Goal: Task Accomplishment & Management: Manage account settings

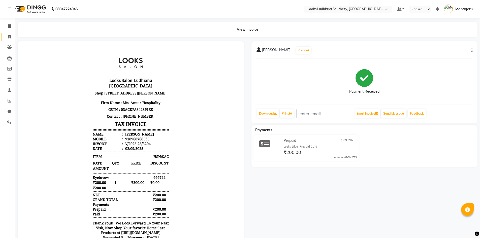
click at [10, 33] on link "Invoice" at bounding box center [8, 37] width 12 height 8
select select "service"
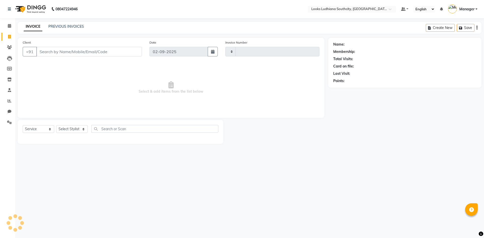
type input "3205"
select select "6577"
drag, startPoint x: 83, startPoint y: 129, endPoint x: 84, endPoint y: 122, distance: 7.7
click at [83, 129] on select "Select Stylist" at bounding box center [71, 129] width 31 height 8
click at [73, 128] on select "Select Stylist ADIL Amtar Hospitality Annu COUNTER_SALES Danny Deepak_pdct Deep…" at bounding box center [76, 129] width 41 height 8
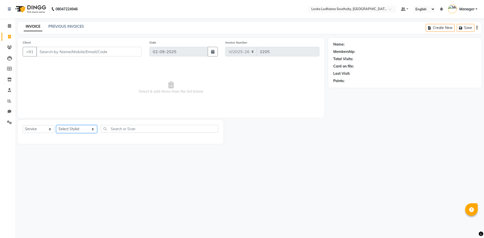
select select "58622"
click at [56, 125] on select "Select Stylist ADIL Amtar Hospitality Annu COUNTER_SALES Danny Deepak_pdct Deep…" at bounding box center [76, 129] width 41 height 8
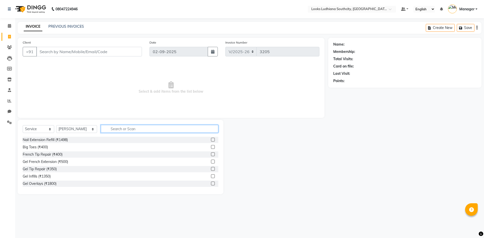
click at [103, 127] on input "text" at bounding box center [159, 129] width 117 height 8
type input "glo"
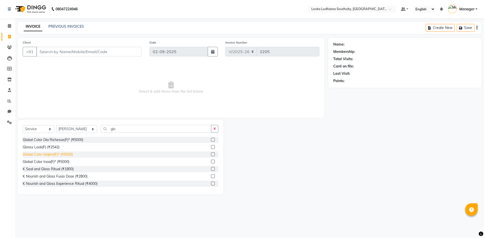
click at [63, 155] on div "Global Color Majirel(F)* (₹5000)" at bounding box center [48, 154] width 50 height 5
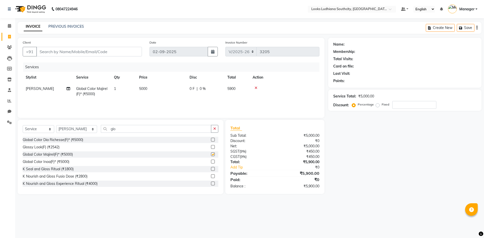
checkbox input "false"
click at [44, 130] on select "Select Service Product Membership Package Voucher Prepaid Gift Card" at bounding box center [38, 129] width 31 height 8
select select "product"
click at [23, 125] on select "Select Service Product Membership Package Voucher Prepaid Gift Card" at bounding box center [38, 129] width 31 height 8
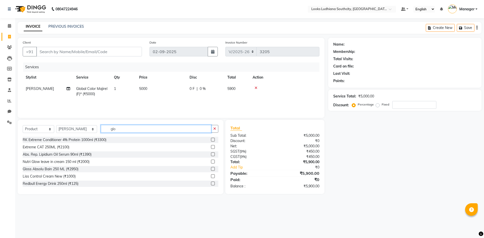
click at [124, 128] on input "glo" at bounding box center [156, 129] width 110 height 8
click at [125, 128] on input "glo" at bounding box center [156, 129] width 110 height 8
click at [118, 132] on input "glo" at bounding box center [156, 129] width 110 height 8
click at [94, 55] on input "Client" at bounding box center [89, 52] width 106 height 10
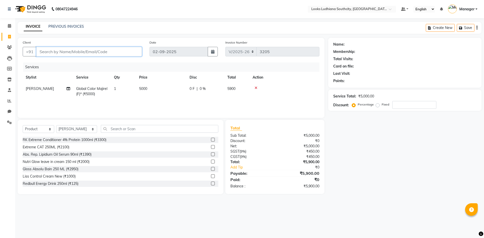
type input "9"
type input "0"
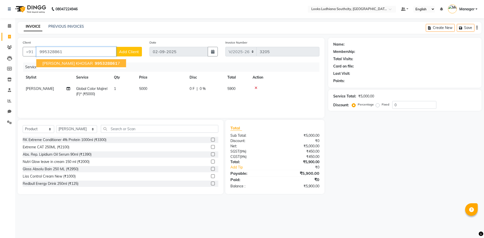
click at [100, 64] on span "995328861" at bounding box center [106, 63] width 23 height 5
type input "9953288617"
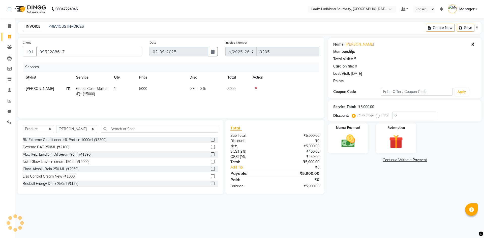
select select "1: Object"
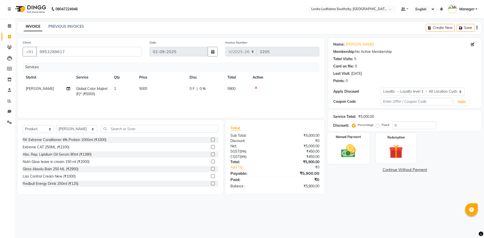
click at [344, 151] on img at bounding box center [347, 151] width 23 height 17
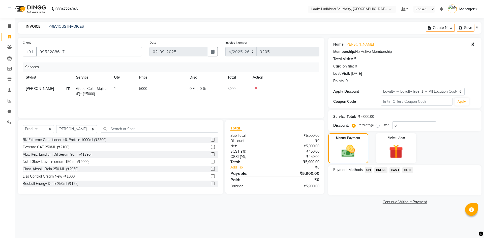
click at [394, 171] on span "CASH" at bounding box center [394, 170] width 11 height 6
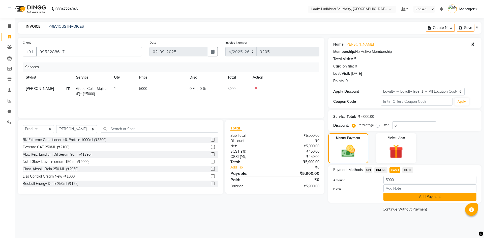
click at [402, 196] on button "Add Payment" at bounding box center [429, 197] width 93 height 8
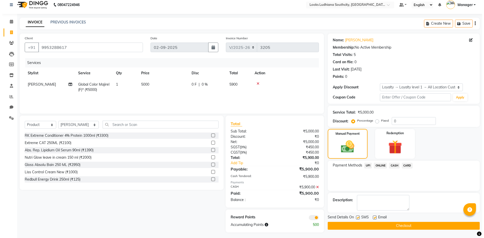
scroll to position [6, 0]
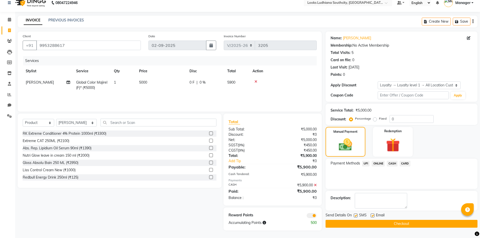
click at [308, 215] on span at bounding box center [312, 215] width 10 height 5
click at [317, 216] on input "checkbox" at bounding box center [317, 216] width 0 height 0
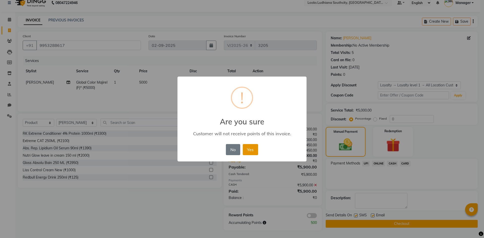
click at [250, 151] on button "Yes" at bounding box center [250, 149] width 15 height 11
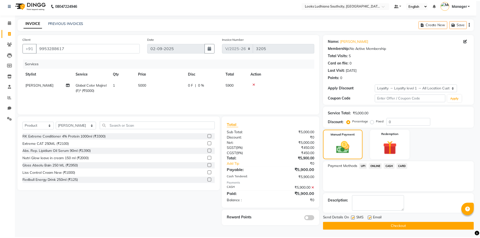
scroll to position [4, 0]
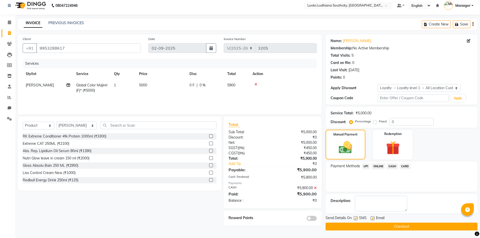
click at [354, 218] on label at bounding box center [356, 218] width 4 height 4
click at [354, 218] on input "checkbox" at bounding box center [355, 218] width 3 height 3
checkbox input "false"
click at [371, 217] on label at bounding box center [373, 218] width 4 height 4
click at [371, 217] on input "checkbox" at bounding box center [372, 218] width 3 height 3
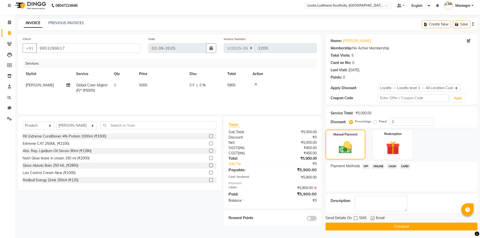
checkbox input "false"
click at [374, 224] on button "Checkout" at bounding box center [402, 227] width 152 height 8
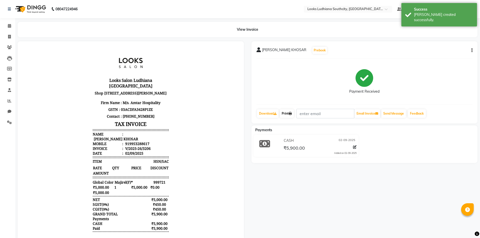
click at [287, 111] on link "Print" at bounding box center [287, 113] width 14 height 9
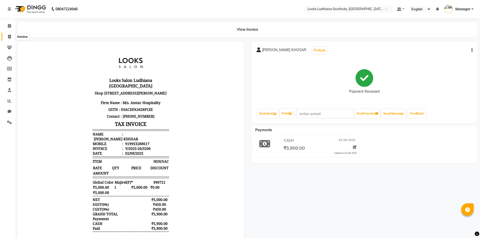
click at [9, 36] on icon at bounding box center [9, 37] width 3 height 4
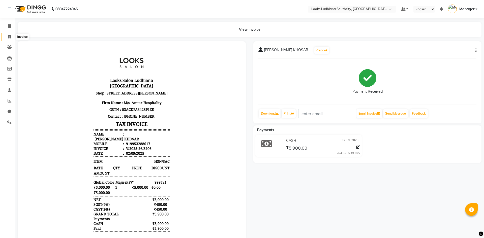
select select "service"
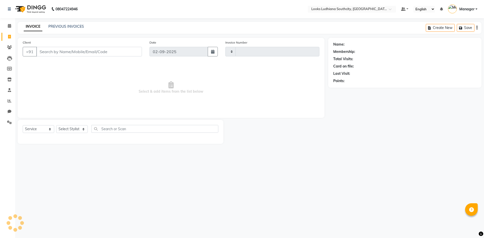
type input "3207"
select select "6577"
click at [63, 25] on link "PREVIOUS INVOICES" at bounding box center [66, 26] width 36 height 5
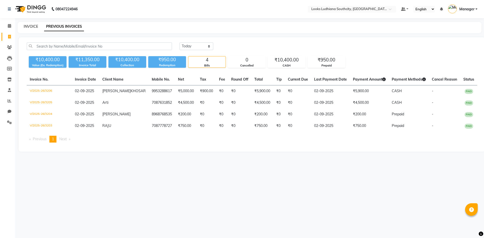
click at [26, 25] on link "INVOICE" at bounding box center [31, 26] width 14 height 5
select select "service"
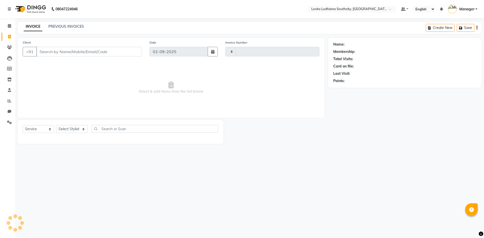
type input "3207"
select select "6577"
click at [54, 28] on link "PREVIOUS INVOICES" at bounding box center [66, 26] width 36 height 5
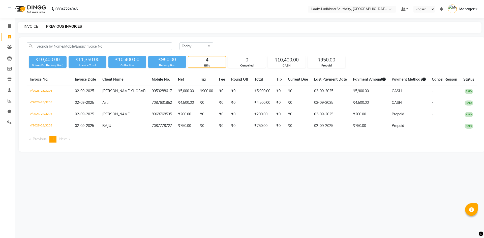
click at [29, 26] on link "INVOICE" at bounding box center [31, 26] width 14 height 5
select select "service"
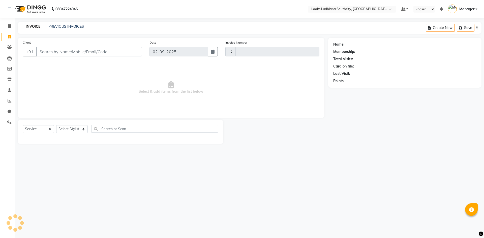
type input "3207"
select select "6577"
click at [135, 210] on div "08047224946 Select Location × Looks Ludhiana Southcity, Ludhiana Default Panel …" at bounding box center [242, 119] width 484 height 238
click at [75, 131] on select "Select Stylist ADIL Amtar Hospitality Annu COUNTER_SALES Danny Deepak_pdct Deep…" at bounding box center [76, 129] width 41 height 8
select select "50926"
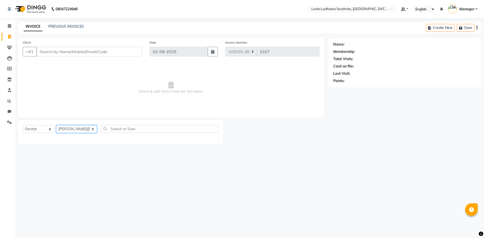
click at [56, 125] on select "Select Stylist ADIL Amtar Hospitality Annu COUNTER_SALES Danny Deepak_pdct Deep…" at bounding box center [76, 129] width 41 height 8
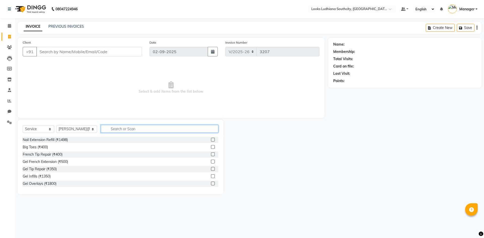
click at [114, 129] on input "text" at bounding box center [159, 129] width 117 height 8
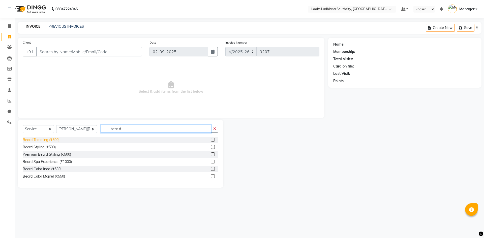
type input "bear d"
click at [41, 140] on div "Beard Trimming (₹500)" at bounding box center [41, 139] width 37 height 5
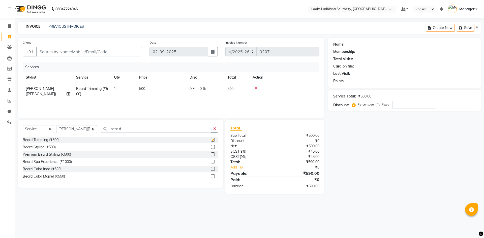
checkbox input "false"
drag, startPoint x: 104, startPoint y: 130, endPoint x: 81, endPoint y: 129, distance: 23.5
click at [81, 129] on div "Select Service Product Membership Package Voucher Prepaid Gift Card Select Styl…" at bounding box center [121, 131] width 196 height 12
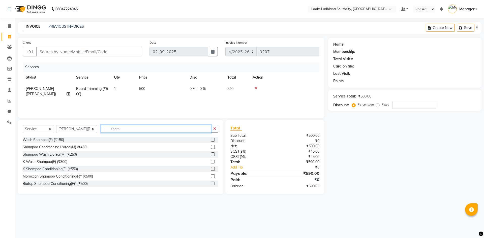
type input "sham"
click at [52, 140] on div "Wash Shampoo(F) (₹150)" at bounding box center [43, 139] width 41 height 5
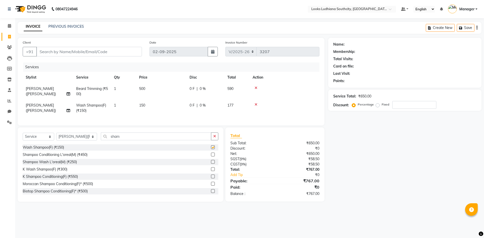
checkbox input "false"
click at [148, 107] on td "150" at bounding box center [161, 108] width 50 height 17
select select "50926"
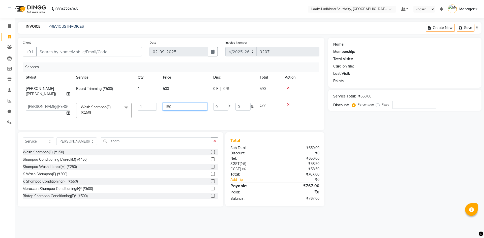
drag, startPoint x: 143, startPoint y: 102, endPoint x: 136, endPoint y: 102, distance: 6.8
click at [138, 102] on tr "ADIL Amtar Hospitality Annu COUNTER_SALES Danny Deepak_pdct Deep_pdct EHSAN Har…" at bounding box center [171, 110] width 297 height 21
type input "200"
click at [161, 84] on td "500" at bounding box center [185, 91] width 50 height 17
select select "50926"
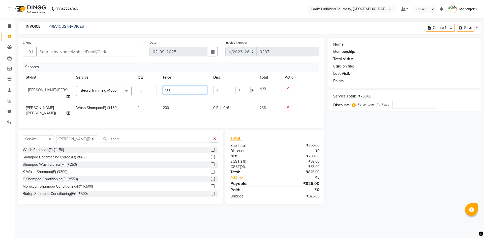
drag, startPoint x: 185, startPoint y: 90, endPoint x: 106, endPoint y: 93, distance: 79.7
click at [106, 93] on tr "[PERSON_NAME] Amtar Hospitality Annu COUNTER_SALES [PERSON_NAME] Deep_pdct [PER…" at bounding box center [171, 92] width 297 height 19
type input "350"
click at [400, 174] on div "Name: Membership: Total Visits: Card on file: Last Visit: Points: Service Total…" at bounding box center [406, 121] width 157 height 167
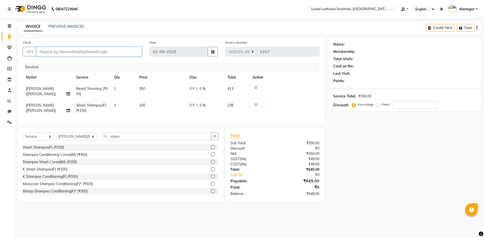
click at [85, 48] on input "Client" at bounding box center [89, 52] width 106 height 10
type input "9"
type input "0"
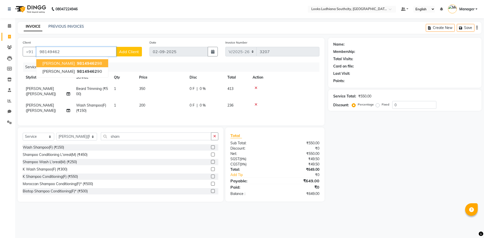
click at [77, 65] on span "98149462" at bounding box center [87, 63] width 20 height 5
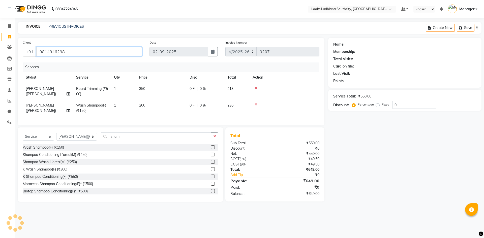
type input "9814946298"
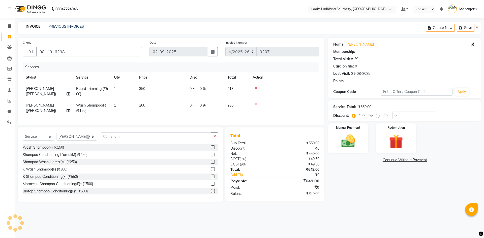
select select "1: Object"
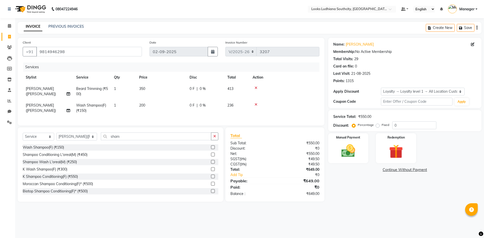
click at [388, 225] on div "08047224946 Select Location × Looks Ludhiana Southcity, Ludhiana Default Panel …" at bounding box center [242, 119] width 484 height 238
click at [357, 148] on img at bounding box center [347, 151] width 23 height 17
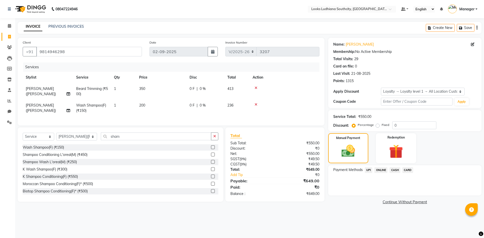
click at [370, 172] on span "UPI" at bounding box center [369, 170] width 8 height 6
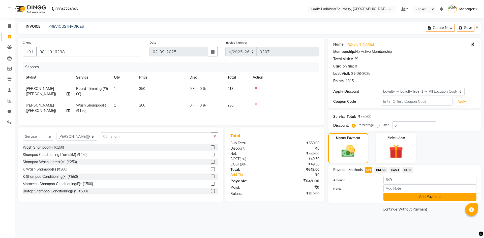
click at [409, 200] on button "Add Payment" at bounding box center [429, 197] width 93 height 8
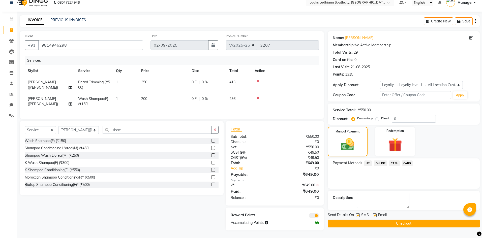
scroll to position [10, 0]
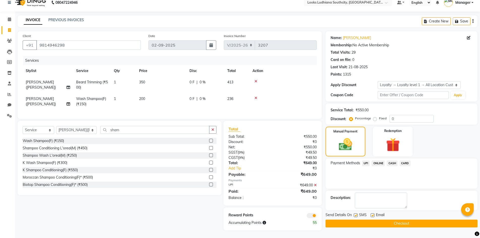
click at [314, 216] on span at bounding box center [312, 215] width 10 height 5
click at [317, 216] on input "checkbox" at bounding box center [317, 216] width 0 height 0
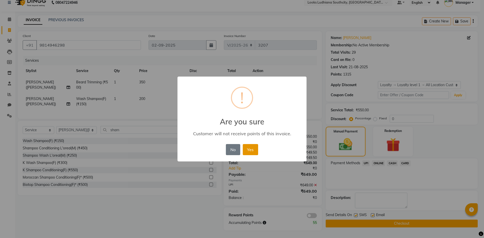
click at [256, 150] on button "Yes" at bounding box center [250, 149] width 15 height 11
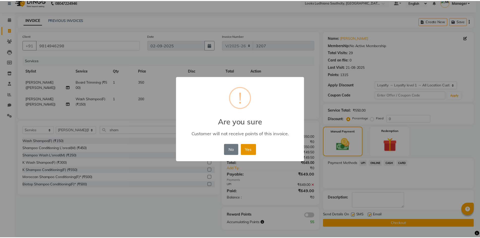
scroll to position [4, 0]
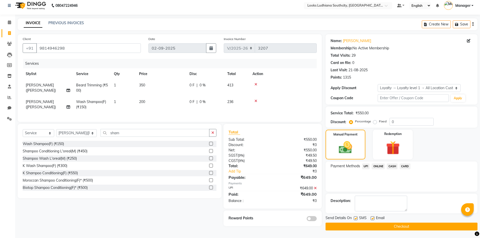
drag, startPoint x: 356, startPoint y: 218, endPoint x: 373, endPoint y: 221, distance: 17.4
click at [356, 218] on label at bounding box center [356, 218] width 4 height 4
click at [356, 218] on input "checkbox" at bounding box center [355, 218] width 3 height 3
checkbox input "false"
click at [372, 217] on label at bounding box center [373, 218] width 4 height 4
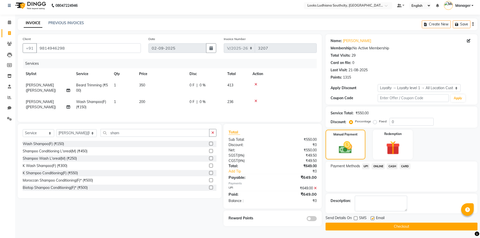
click at [372, 217] on input "checkbox" at bounding box center [372, 218] width 3 height 3
checkbox input "false"
click at [377, 227] on button "Checkout" at bounding box center [402, 227] width 152 height 8
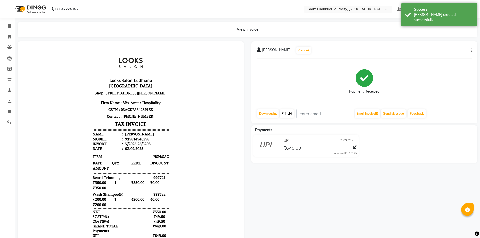
click at [286, 115] on link "Print" at bounding box center [287, 113] width 14 height 9
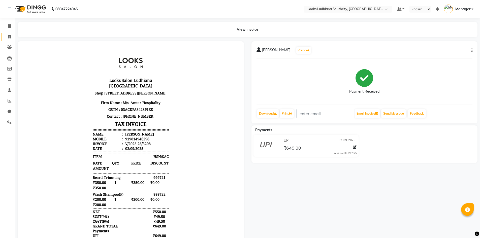
click at [9, 40] on link "Invoice" at bounding box center [8, 37] width 12 height 8
select select "service"
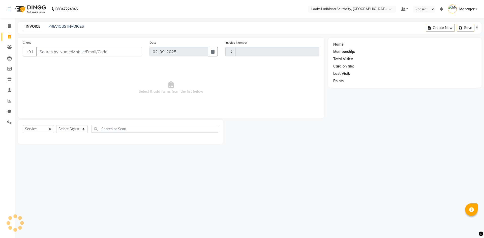
type input "3209"
select select "6577"
click at [75, 132] on select "Select Stylist ADIL Amtar Hospitality Annu COUNTER_SALES Danny Deepak_pdct Deep…" at bounding box center [76, 129] width 41 height 8
select select "50816"
click at [56, 125] on select "Select Stylist ADIL Amtar Hospitality Annu COUNTER_SALES Danny Deepak_pdct Deep…" at bounding box center [76, 129] width 41 height 8
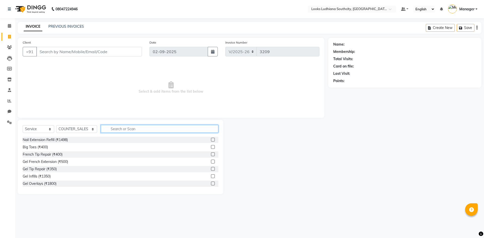
click at [101, 130] on input "text" at bounding box center [159, 129] width 117 height 8
type input "eye"
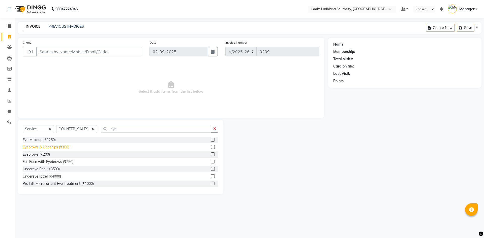
click at [59, 148] on div "Eyebrows & Upperlips (₹100)" at bounding box center [46, 147] width 47 height 5
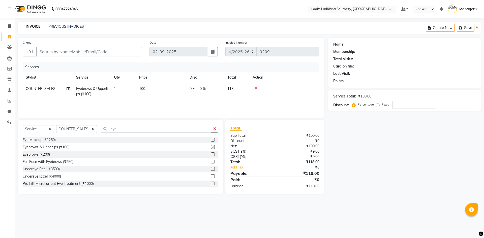
checkbox input "false"
click at [152, 90] on td "100" at bounding box center [161, 91] width 50 height 17
select select "50816"
click at [286, 88] on div at bounding box center [300, 88] width 31 height 4
click at [288, 88] on icon at bounding box center [288, 88] width 3 height 4
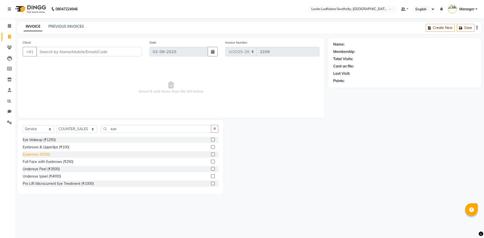
click at [40, 154] on div "Eyebrows (₹200)" at bounding box center [36, 154] width 27 height 5
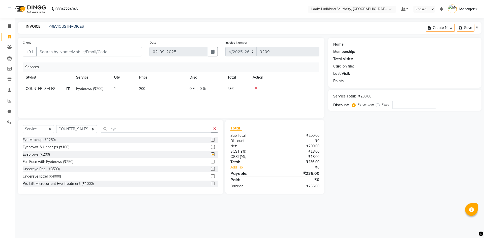
checkbox input "false"
click at [159, 87] on td "200" at bounding box center [161, 88] width 50 height 11
select select "50816"
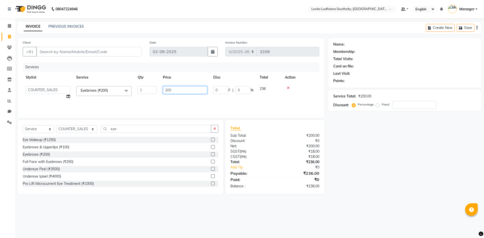
drag, startPoint x: 183, startPoint y: 91, endPoint x: 145, endPoint y: 92, distance: 37.8
click at [145, 92] on tr "ADIL Amtar Hospitality Annu COUNTER_SALES Danny Deepak_pdct Deep_pdct EHSAN Har…" at bounding box center [171, 92] width 297 height 19
type input "100"
click at [103, 55] on input "Client" at bounding box center [89, 52] width 106 height 10
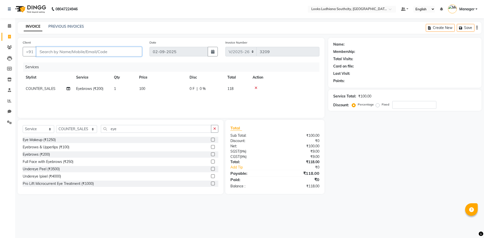
type input "9"
type input "0"
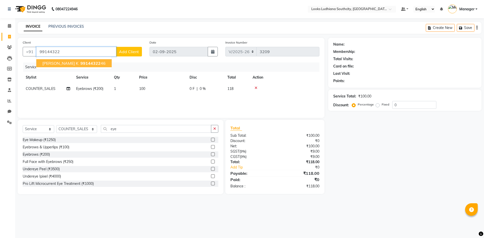
click at [84, 65] on button "ritika k 99144322 46" at bounding box center [73, 63] width 75 height 8
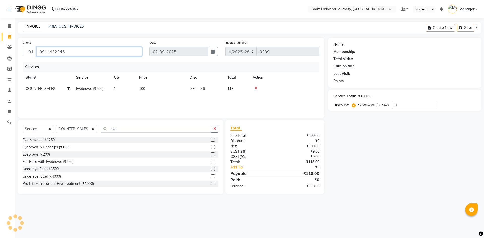
type input "9914432246"
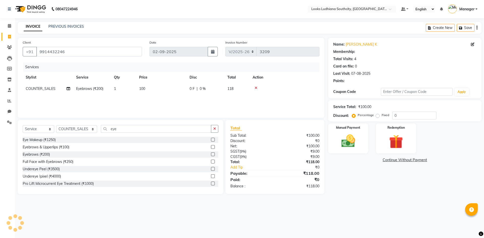
select select "1: Object"
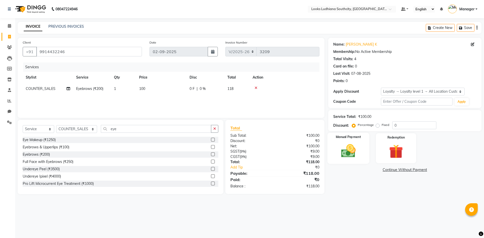
click at [346, 152] on img at bounding box center [347, 151] width 23 height 17
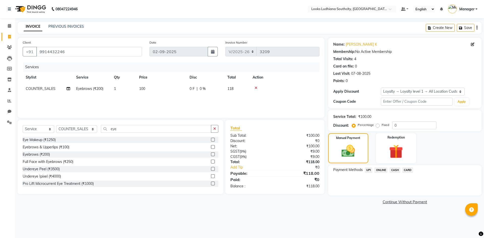
click at [393, 172] on span "CASH" at bounding box center [394, 170] width 11 height 6
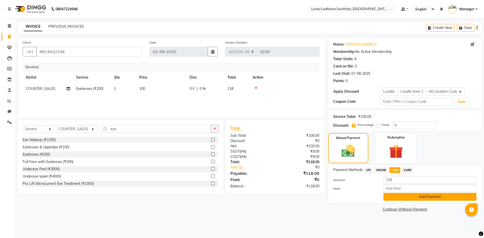
click at [407, 199] on button "Add Payment" at bounding box center [429, 197] width 93 height 8
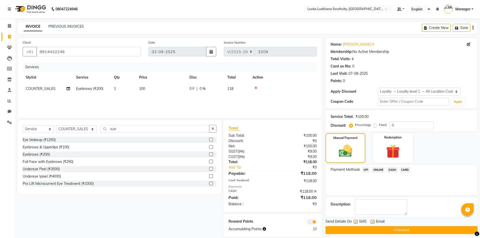
click at [313, 221] on span at bounding box center [312, 221] width 10 height 5
click at [317, 223] on input "checkbox" at bounding box center [317, 223] width 0 height 0
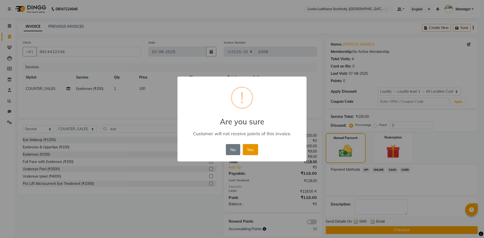
click at [253, 153] on button "Yes" at bounding box center [250, 149] width 15 height 11
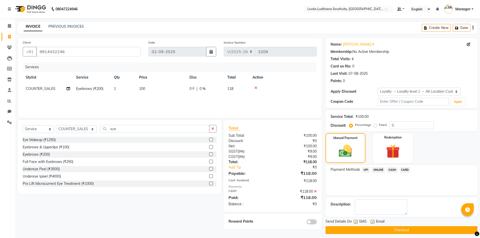
click at [356, 220] on label at bounding box center [356, 222] width 4 height 4
click at [356, 220] on input "checkbox" at bounding box center [355, 221] width 3 height 3
checkbox input "false"
click at [372, 221] on label at bounding box center [373, 222] width 4 height 4
click at [372, 221] on input "checkbox" at bounding box center [372, 221] width 3 height 3
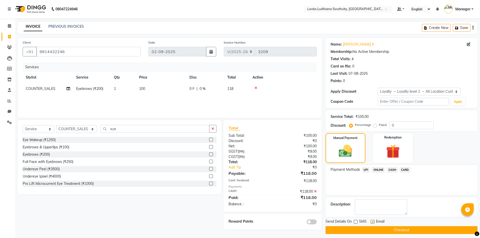
checkbox input "false"
click at [378, 229] on button "Checkout" at bounding box center [402, 230] width 152 height 8
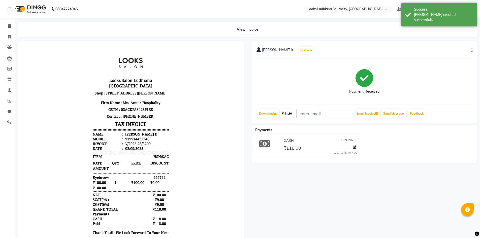
click at [289, 112] on link "Print" at bounding box center [287, 113] width 14 height 9
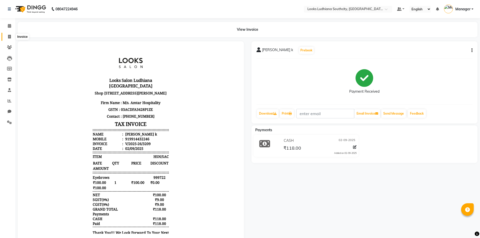
click at [6, 36] on span at bounding box center [9, 37] width 9 height 6
select select "service"
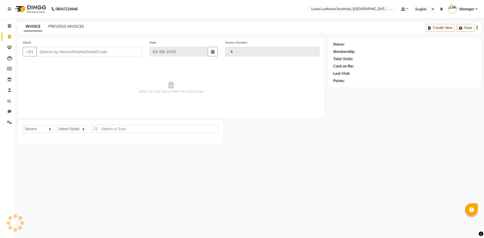
type input "3210"
select select "6577"
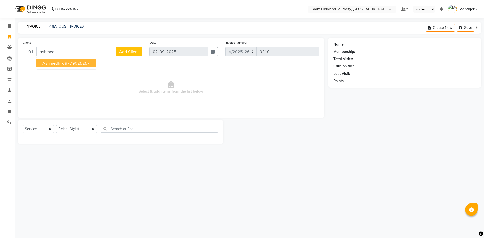
click at [68, 62] on ngb-highlight "9779025257" at bounding box center [77, 63] width 25 height 5
type input "9779025257"
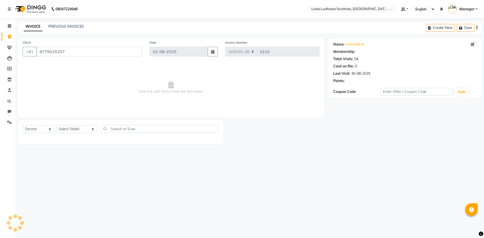
select select "1: Object"
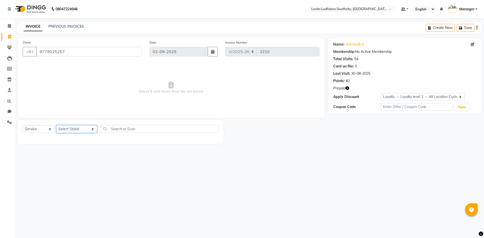
click at [78, 131] on select "Select Stylist ADIL Amtar Hospitality Annu COUNTER_SALES Danny Deepak_pdct Deep…" at bounding box center [76, 129] width 41 height 8
select select "74560"
click at [56, 125] on select "Select Stylist ADIL Amtar Hospitality Annu COUNTER_SALES Danny Deepak_pdct Deep…" at bounding box center [76, 129] width 41 height 8
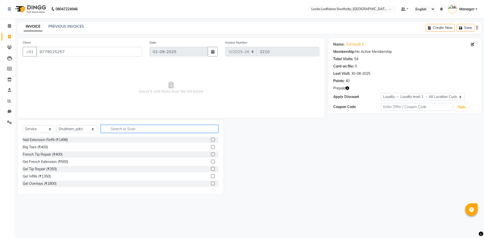
click at [136, 129] on input "text" at bounding box center [159, 129] width 117 height 8
type input "sham"
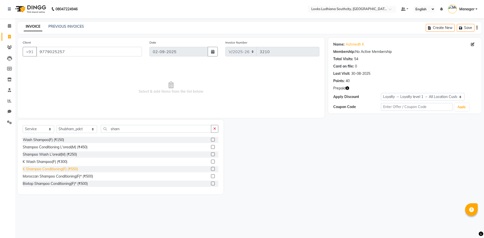
click at [77, 167] on div "K Shampoo Conditioning(F) (₹550)" at bounding box center [50, 169] width 55 height 5
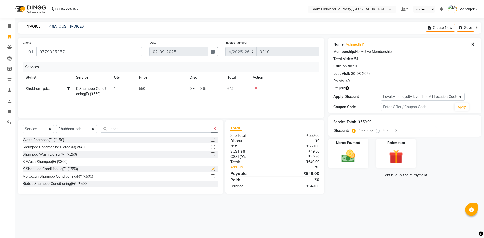
checkbox input "false"
click at [148, 90] on td "550" at bounding box center [161, 91] width 50 height 17
select select "74560"
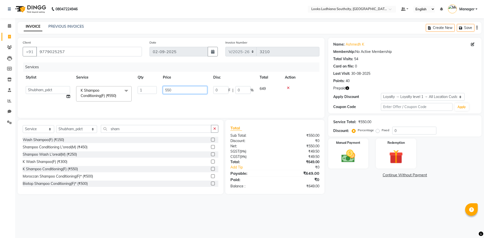
drag, startPoint x: 175, startPoint y: 88, endPoint x: 151, endPoint y: 86, distance: 24.5
click at [148, 92] on tr "ADIL Amtar Hospitality Annu COUNTER_SALES Danny Deepak_pdct Deep_pdct EHSAN Har…" at bounding box center [171, 93] width 297 height 21
type input "600"
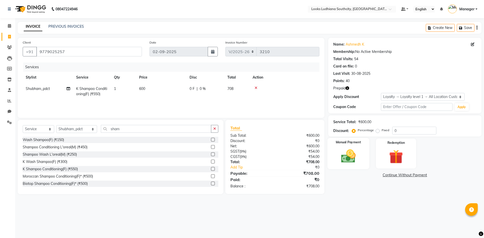
click at [355, 154] on img at bounding box center [347, 156] width 23 height 17
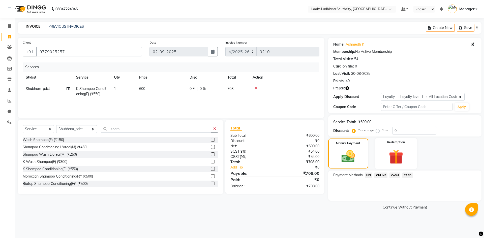
drag, startPoint x: 401, startPoint y: 156, endPoint x: 411, endPoint y: 169, distance: 16.6
click at [401, 156] on img at bounding box center [395, 157] width 23 height 18
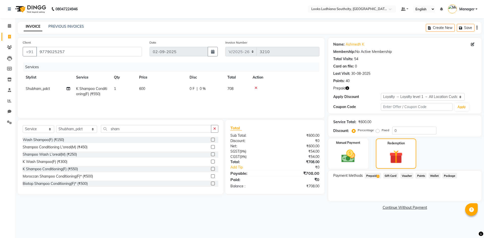
click at [377, 175] on span "1" at bounding box center [377, 176] width 3 height 3
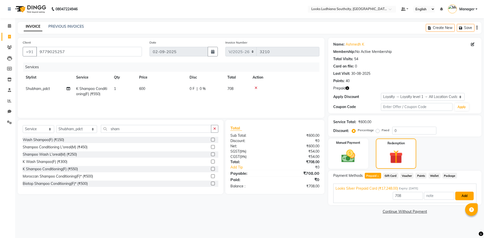
click at [461, 194] on button "Add" at bounding box center [464, 196] width 18 height 9
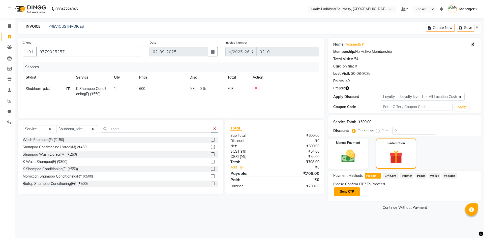
click at [347, 189] on button "Send OTP" at bounding box center [347, 191] width 26 height 9
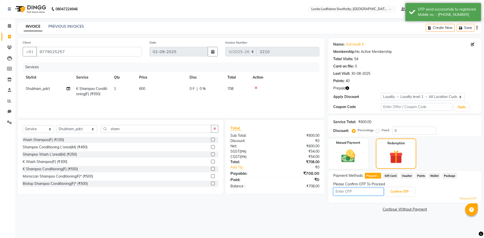
click at [350, 192] on input "text" at bounding box center [358, 192] width 50 height 8
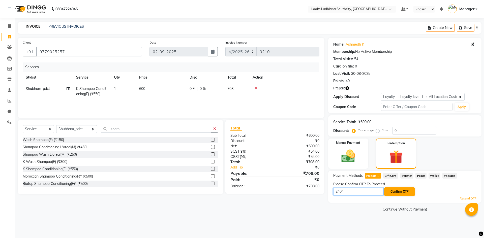
type input "2404"
click at [393, 190] on button "Confirm OTP" at bounding box center [399, 191] width 31 height 9
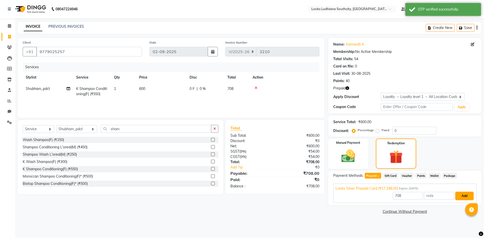
click at [463, 194] on button "Add" at bounding box center [464, 196] width 18 height 9
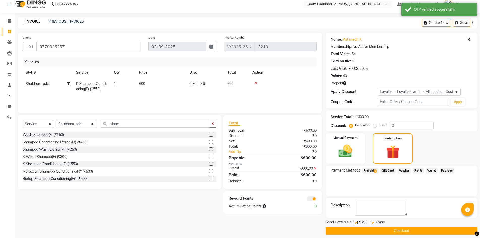
scroll to position [9, 0]
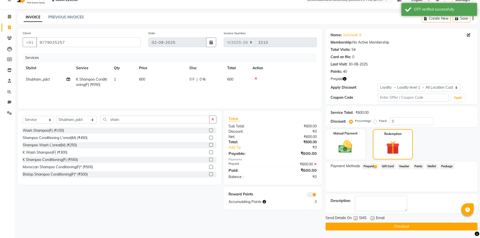
click at [313, 194] on span at bounding box center [312, 194] width 10 height 5
click at [317, 196] on input "checkbox" at bounding box center [317, 196] width 0 height 0
click at [356, 217] on label at bounding box center [356, 218] width 4 height 4
click at [356, 217] on input "checkbox" at bounding box center [355, 218] width 3 height 3
checkbox input "false"
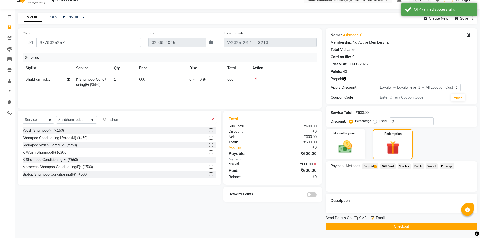
drag, startPoint x: 372, startPoint y: 218, endPoint x: 373, endPoint y: 221, distance: 3.7
click at [372, 218] on label at bounding box center [373, 218] width 4 height 4
click at [372, 218] on input "checkbox" at bounding box center [372, 218] width 3 height 3
checkbox input "false"
click at [373, 224] on button "Checkout" at bounding box center [402, 227] width 152 height 8
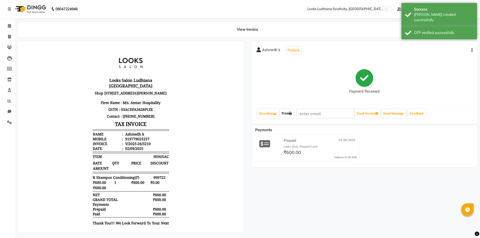
click at [292, 113] on icon at bounding box center [290, 113] width 3 height 3
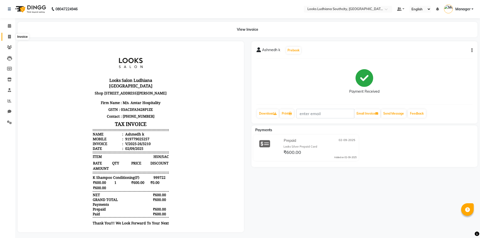
click at [12, 36] on span at bounding box center [9, 37] width 9 height 6
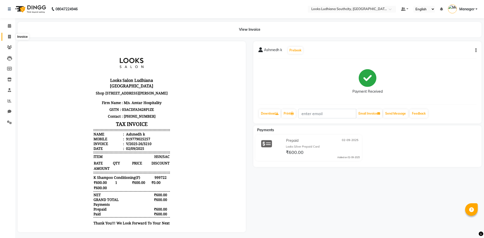
select select "service"
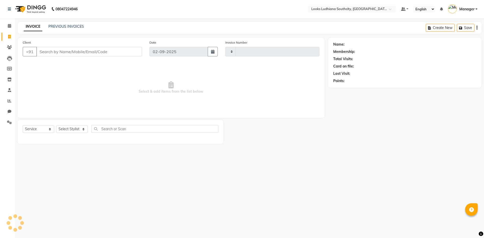
type input "3211"
select select "6577"
click at [76, 26] on link "PREVIOUS INVOICES" at bounding box center [66, 26] width 36 height 5
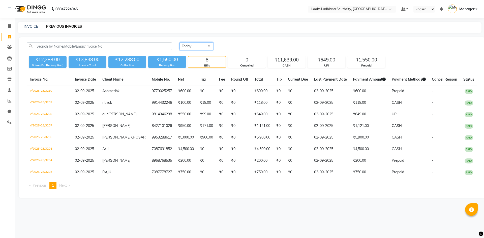
click at [201, 45] on select "Today Yesterday Custom Range" at bounding box center [196, 46] width 34 height 8
select select "yesterday"
click at [179, 42] on select "Today Yesterday Custom Range" at bounding box center [196, 46] width 34 height 8
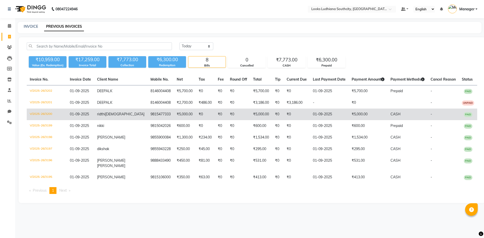
click at [272, 113] on td "₹0" at bounding box center [278, 115] width 12 height 12
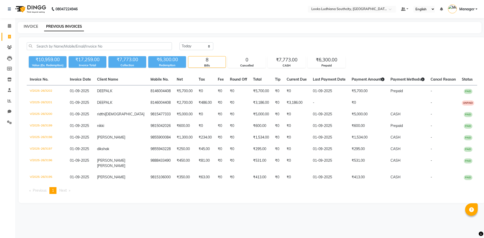
click at [27, 26] on link "INVOICE" at bounding box center [31, 26] width 14 height 5
select select "6577"
select select "service"
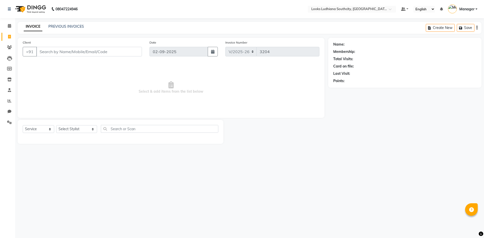
select select "6577"
select select "service"
click at [77, 127] on select "Select Stylist [PERSON_NAME] Amtar Hospitality Annu COUNTER_SALES [PERSON_NAME]…" at bounding box center [76, 129] width 41 height 8
click at [56, 125] on select "Select Stylist [PERSON_NAME] Amtar Hospitality Annu COUNTER_SALES [PERSON_NAME]…" at bounding box center [76, 129] width 41 height 8
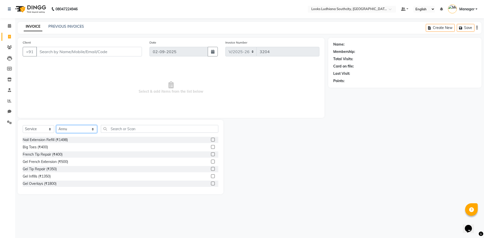
click at [71, 133] on select "Select Stylist ADIL Amtar Hospitality Annu COUNTER_SALES Danny Deepak_pdct Deep…" at bounding box center [76, 129] width 41 height 8
select select "50661"
click at [56, 125] on select "Select Stylist ADIL Amtar Hospitality Annu COUNTER_SALES Danny Deepak_pdct Deep…" at bounding box center [76, 129] width 41 height 8
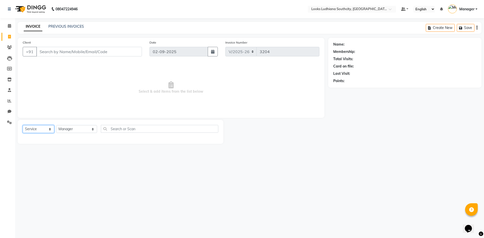
click at [38, 128] on select "Select Service Product Membership Package Voucher Prepaid Gift Card" at bounding box center [38, 129] width 31 height 8
click at [39, 131] on select "Select Service Product Membership Package Voucher Prepaid Gift Card" at bounding box center [38, 129] width 31 height 8
select select "V"
click at [23, 125] on select "Select Service Product Membership Package Voucher Prepaid Gift Card" at bounding box center [38, 129] width 31 height 8
click at [48, 139] on div "Advance Received" at bounding box center [38, 139] width 30 height 5
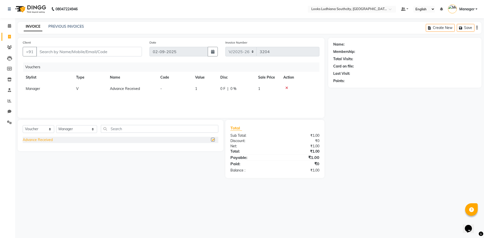
checkbox input "false"
click at [193, 89] on td "1" at bounding box center [204, 88] width 25 height 11
select select "50661"
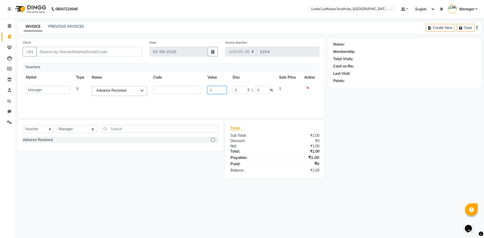
drag, startPoint x: 217, startPoint y: 89, endPoint x: 176, endPoint y: 94, distance: 42.1
click at [176, 94] on tr "ADIL Amtar Hospitality Annu COUNTER_SALES Danny Deepak_pdct Deep_pdct EHSAN Har…" at bounding box center [171, 91] width 297 height 16
type input "4500"
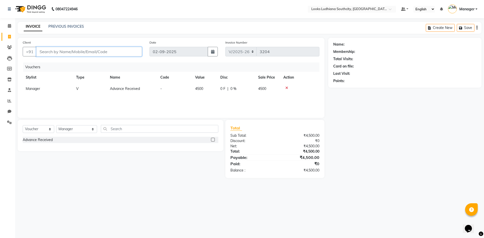
click at [122, 52] on input "Client" at bounding box center [89, 52] width 106 height 10
type input "7087631852"
click at [140, 50] on button "Add Client" at bounding box center [129, 52] width 26 height 10
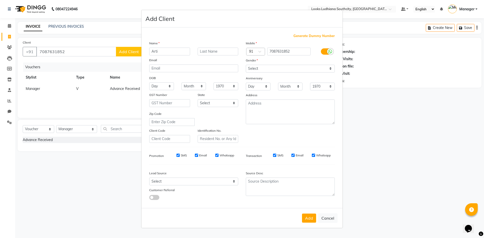
type input "Arti"
click at [328, 51] on icon at bounding box center [330, 51] width 4 height 5
click at [0, 0] on input "checkbox" at bounding box center [0, 0] width 0 height 0
click at [325, 70] on select "Select Male Female Other Prefer Not To Say" at bounding box center [290, 69] width 89 height 8
select select "female"
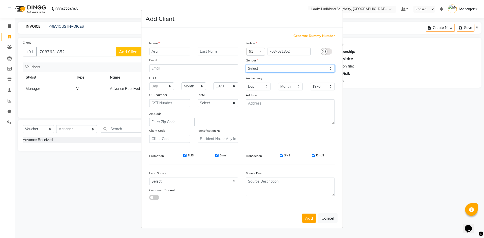
click at [246, 65] on select "Select Male Female Other Prefer Not To Say" at bounding box center [290, 69] width 89 height 8
click at [310, 220] on button "Add" at bounding box center [309, 218] width 14 height 9
select select
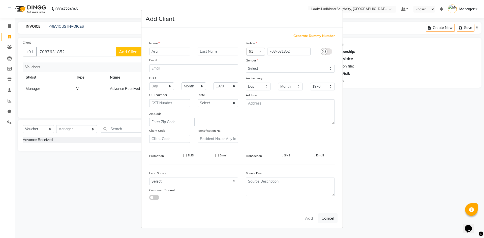
select select
checkbox input "false"
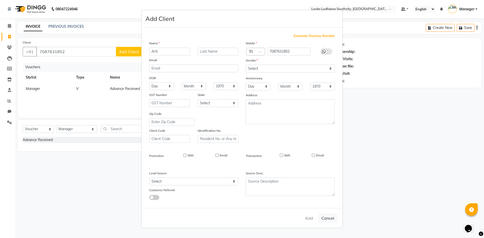
checkbox input "false"
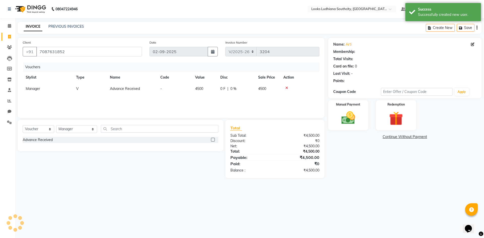
select select "1: Object"
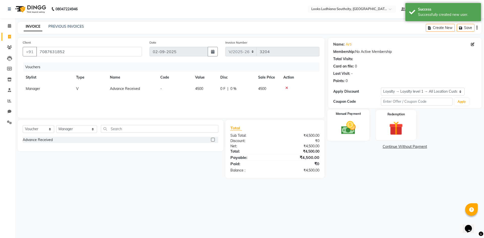
click at [347, 130] on img at bounding box center [347, 127] width 23 height 17
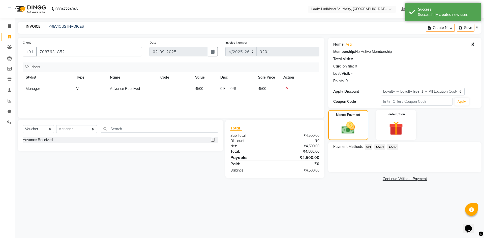
click at [381, 148] on span "CASH" at bounding box center [379, 147] width 11 height 6
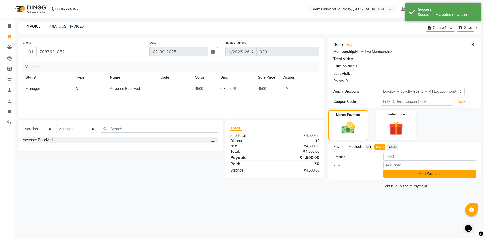
click at [396, 175] on button "Add Payment" at bounding box center [429, 174] width 93 height 8
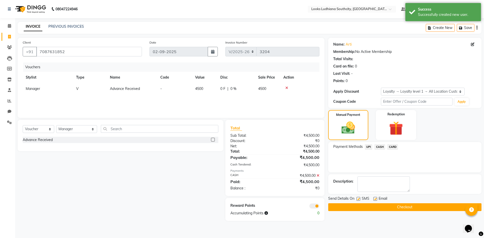
click at [316, 207] on span at bounding box center [314, 206] width 10 height 5
click at [319, 207] on input "checkbox" at bounding box center [319, 207] width 0 height 0
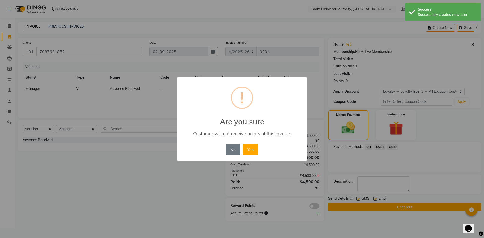
click at [243, 144] on button "Yes" at bounding box center [250, 149] width 15 height 11
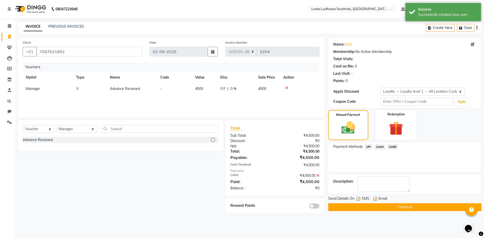
click at [357, 200] on label at bounding box center [358, 199] width 4 height 4
click at [357, 200] on input "checkbox" at bounding box center [357, 199] width 3 height 3
checkbox input "false"
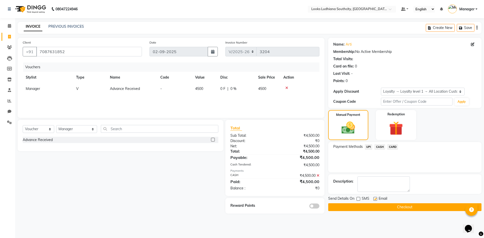
click at [376, 199] on label at bounding box center [375, 199] width 4 height 4
click at [376, 199] on input "checkbox" at bounding box center [374, 199] width 3 height 3
checkbox input "false"
click at [379, 206] on button "Checkout" at bounding box center [404, 207] width 153 height 8
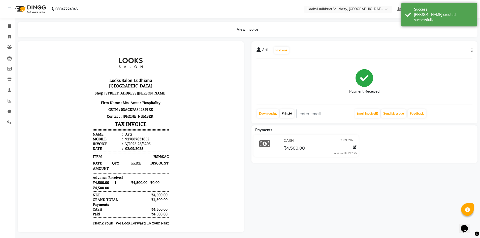
click at [291, 114] on icon at bounding box center [290, 113] width 3 height 3
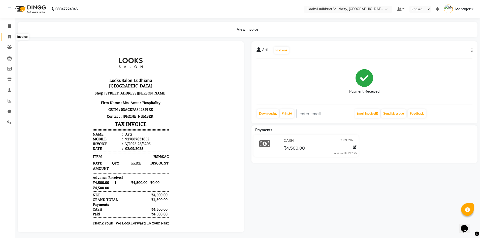
click at [9, 36] on icon at bounding box center [9, 37] width 3 height 4
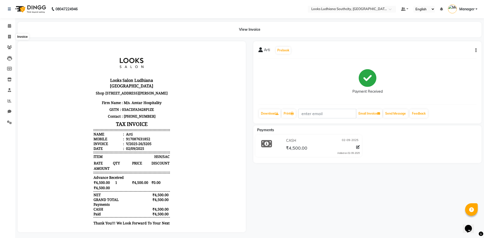
select select "service"
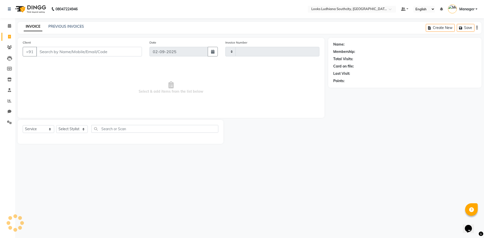
type input "3206"
select select "6577"
click at [75, 27] on link "PREVIOUS INVOICES" at bounding box center [66, 26] width 36 height 5
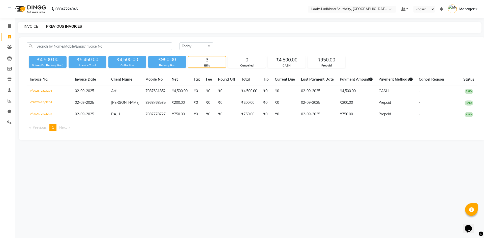
click at [33, 26] on link "INVOICE" at bounding box center [31, 26] width 14 height 5
select select "6577"
select select "service"
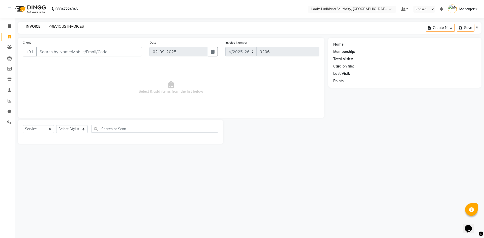
click at [58, 25] on link "PREVIOUS INVOICES" at bounding box center [66, 26] width 36 height 5
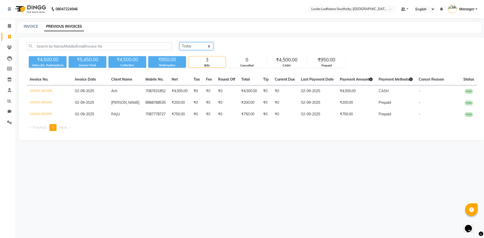
drag, startPoint x: 187, startPoint y: 45, endPoint x: 187, endPoint y: 50, distance: 4.8
click at [187, 46] on select "Today Yesterday Custom Range" at bounding box center [196, 46] width 34 height 8
select select "yesterday"
click at [179, 42] on select "Today Yesterday Custom Range" at bounding box center [196, 46] width 34 height 8
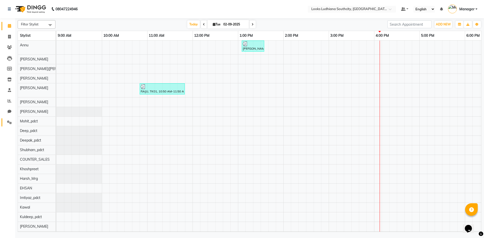
click at [5, 123] on link "Settings" at bounding box center [8, 122] width 12 height 8
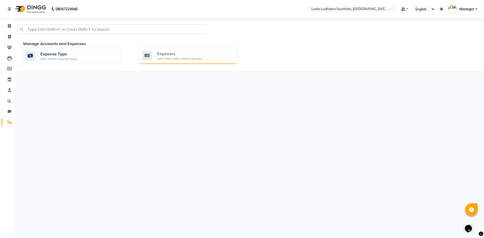
click at [172, 58] on div "Add / View / Edit / Delete expenses" at bounding box center [179, 59] width 45 height 4
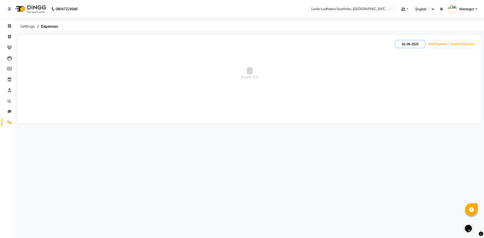
click at [411, 43] on input "02-09-2025" at bounding box center [409, 44] width 29 height 7
select select "9"
select select "2025"
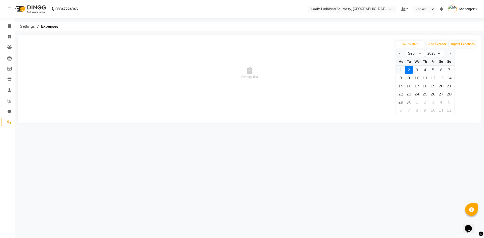
click at [400, 67] on div "1" at bounding box center [401, 70] width 8 height 8
type input "01-09-2025"
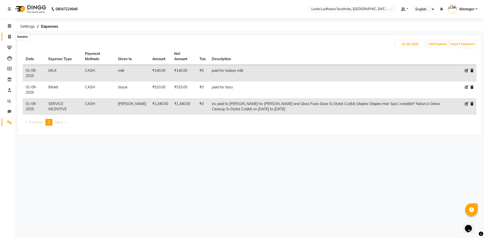
click at [11, 36] on span at bounding box center [9, 37] width 9 height 6
select select "service"
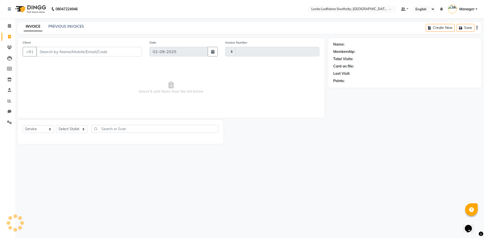
type input "3206"
select select "6577"
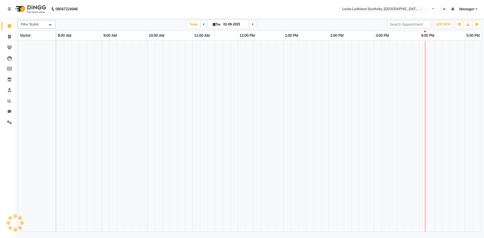
select select "en"
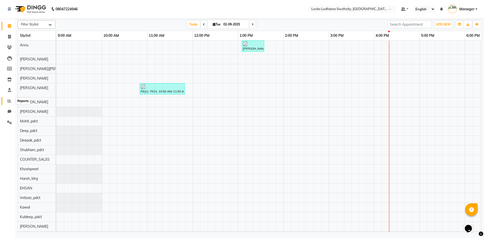
click at [8, 101] on icon at bounding box center [10, 101] width 4 height 4
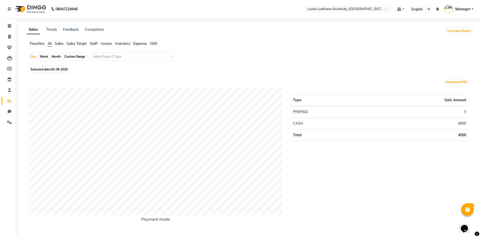
click at [90, 44] on span "Staff" at bounding box center [94, 43] width 8 height 5
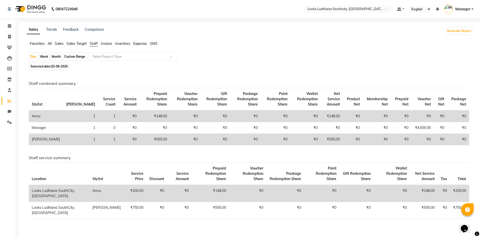
click at [66, 64] on span "02-09-2025" at bounding box center [59, 66] width 17 height 4
select select "9"
select select "2025"
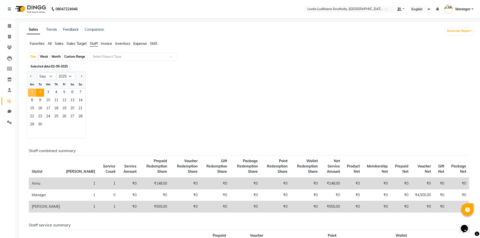
click at [32, 90] on span "1" at bounding box center [32, 93] width 8 height 8
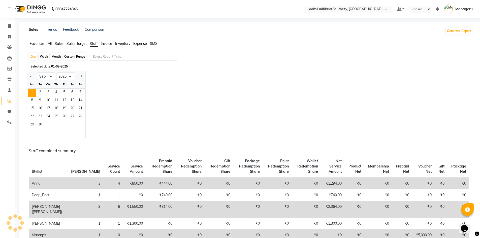
click at [111, 58] on input "text" at bounding box center [128, 56] width 73 height 5
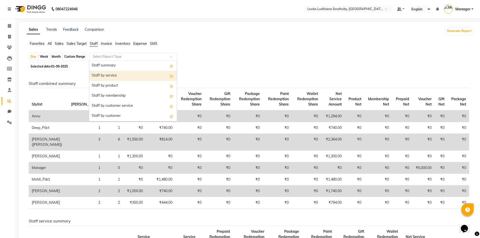
click at [115, 78] on div "Staff by service" at bounding box center [133, 76] width 88 height 10
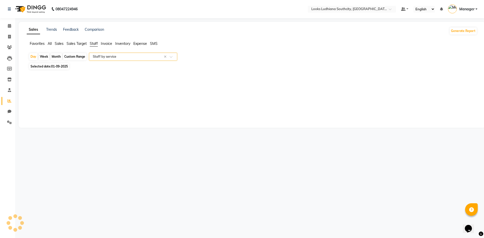
select select "full_report"
select select "csv"
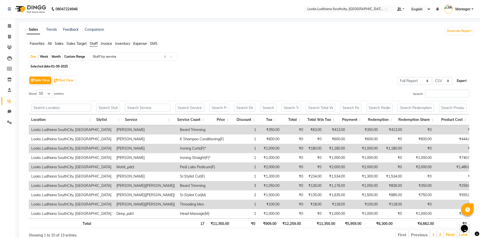
click at [465, 82] on button "Export" at bounding box center [462, 81] width 14 height 9
click at [106, 56] on input "text" at bounding box center [128, 56] width 73 height 5
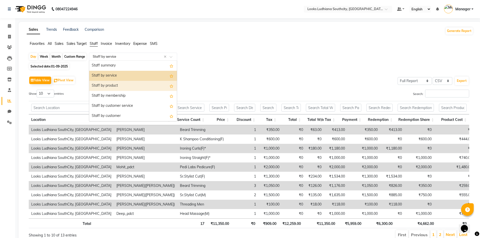
click at [112, 87] on div "Staff by product" at bounding box center [133, 86] width 88 height 10
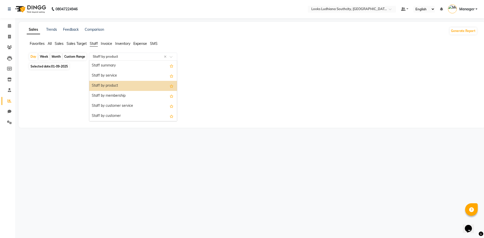
click at [100, 57] on input "text" at bounding box center [128, 56] width 73 height 5
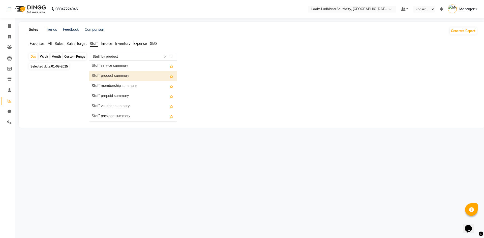
scroll to position [141, 0]
click at [121, 75] on div "Staff prepaid summary" at bounding box center [133, 76] width 88 height 10
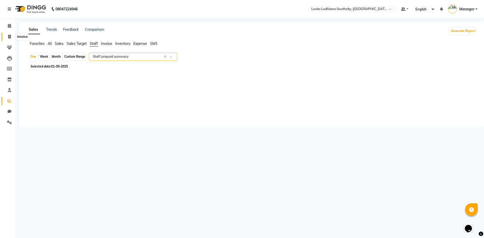
click at [9, 36] on icon at bounding box center [9, 37] width 3 height 4
select select "service"
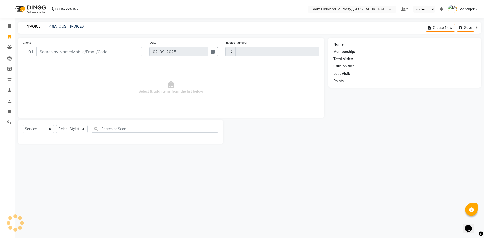
type input "3206"
select select "6577"
click at [10, 102] on icon at bounding box center [10, 101] width 4 height 4
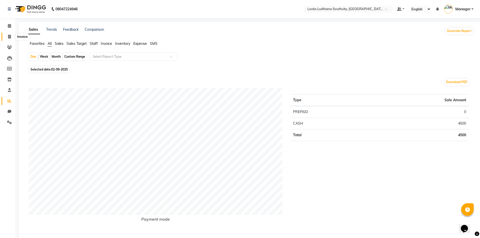
click at [9, 37] on icon at bounding box center [9, 37] width 3 height 4
select select "service"
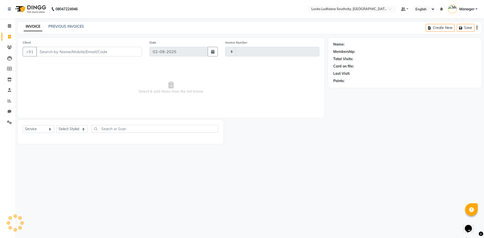
type input "3206"
select select "6577"
click at [9, 27] on icon at bounding box center [9, 26] width 3 height 4
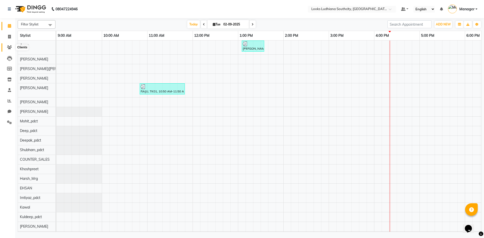
click at [7, 48] on icon at bounding box center [9, 47] width 5 height 4
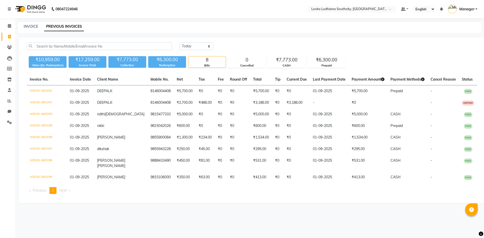
select select "[DATE]"
click at [27, 25] on link "INVOICE" at bounding box center [31, 26] width 14 height 5
select select "service"
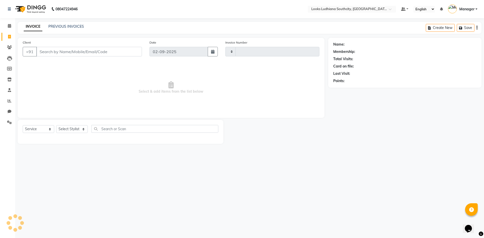
type input "3207"
select select "6577"
drag, startPoint x: 67, startPoint y: 133, endPoint x: 70, endPoint y: 129, distance: 4.5
click at [67, 133] on select "Select Stylist ADIL Amtar Hospitality Annu COUNTER_SALES Danny Deepak_pdct Deep…" at bounding box center [76, 129] width 41 height 8
select select "77021"
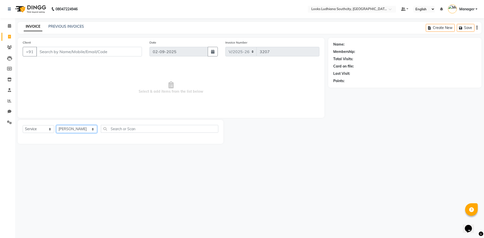
click at [56, 125] on select "Select Stylist ADIL Amtar Hospitality Annu COUNTER_SALES Danny Deepak_pdct Deep…" at bounding box center [76, 129] width 41 height 8
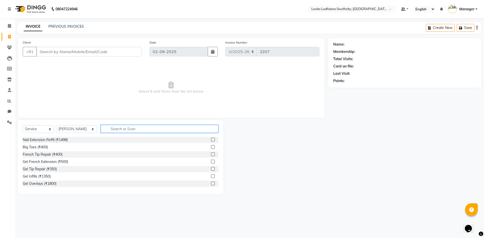
click at [119, 127] on input "text" at bounding box center [159, 129] width 117 height 8
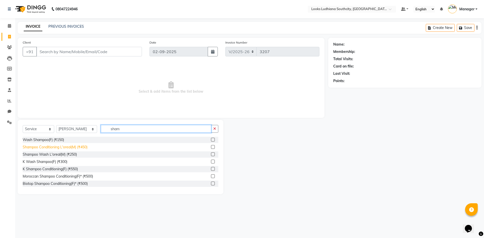
type input "sham"
click at [77, 146] on div "Shampoo Conditioning L'oreal(M) (₹450)" at bounding box center [55, 147] width 65 height 5
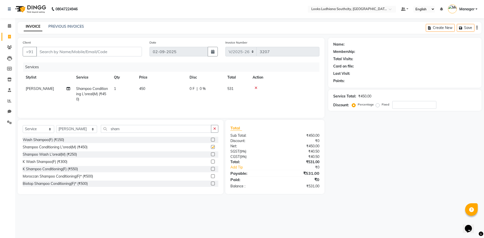
checkbox input "false"
drag, startPoint x: 124, startPoint y: 128, endPoint x: 0, endPoint y: 104, distance: 126.1
click at [0, 114] on app-home "08047224946 Select Location × Looks Ludhiana Southcity, Ludhiana Default Panel …" at bounding box center [242, 101] width 484 height 202
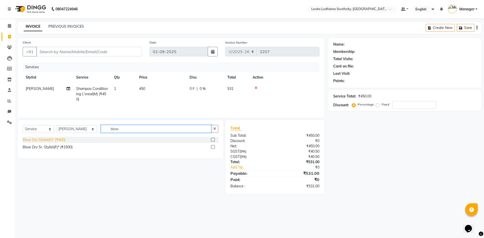
type input "blow"
click at [47, 140] on div "Blow Dry Stylist(F)* (₹400)" at bounding box center [44, 139] width 43 height 5
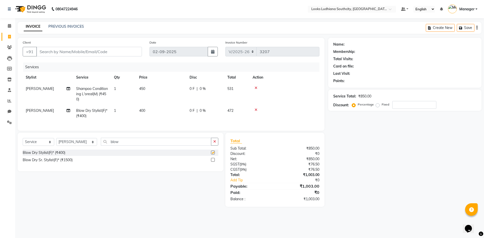
checkbox input "false"
click at [143, 83] on td "450" at bounding box center [161, 94] width 50 height 22
select select "77021"
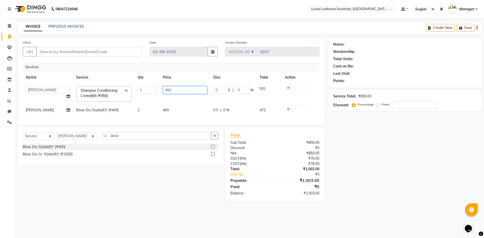
drag, startPoint x: 175, startPoint y: 89, endPoint x: 113, endPoint y: 94, distance: 63.0
click at [124, 93] on tr "ADIL Amtar Hospitality Annu COUNTER_SALES Danny Deepak_pdct Deep_pdct EHSAN Har…" at bounding box center [171, 93] width 297 height 21
type input "350"
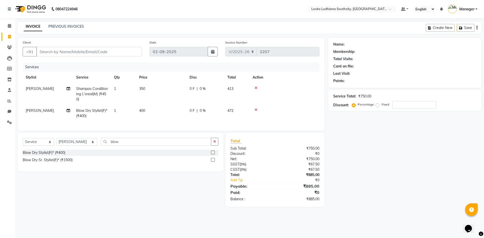
click at [177, 109] on td "400" at bounding box center [161, 113] width 50 height 17
select select "77021"
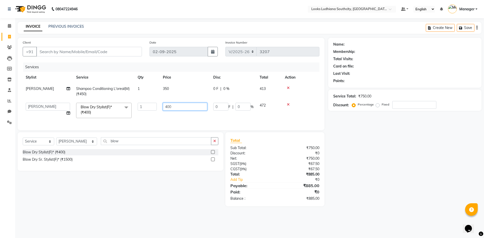
drag, startPoint x: 183, startPoint y: 108, endPoint x: 90, endPoint y: 109, distance: 92.7
click at [97, 109] on tr "ADIL Amtar Hospitality Annu COUNTER_SALES Danny Deepak_pdct Deep_pdct EHSAN Har…" at bounding box center [171, 110] width 297 height 21
type input "600"
click at [80, 51] on input "Client" at bounding box center [89, 52] width 106 height 10
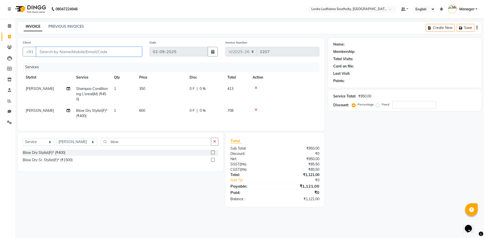
type input "8"
type input "0"
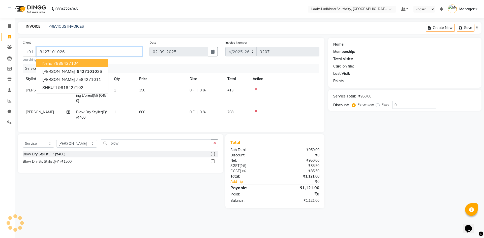
type input "8427101026"
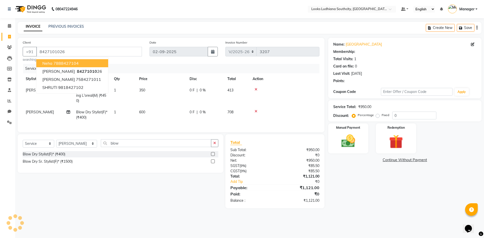
select select "1: Object"
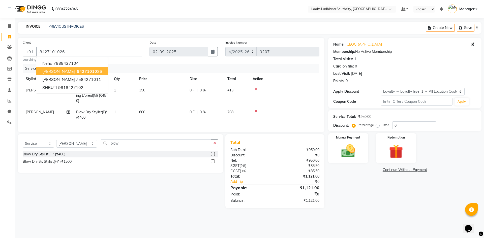
click at [80, 69] on ngb-highlight "84271010 26" at bounding box center [89, 71] width 26 height 5
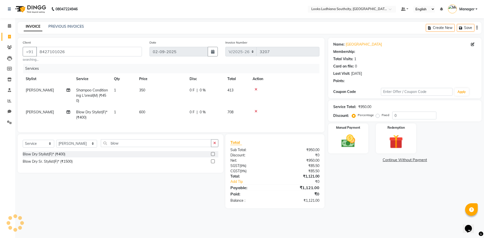
select select "1: Object"
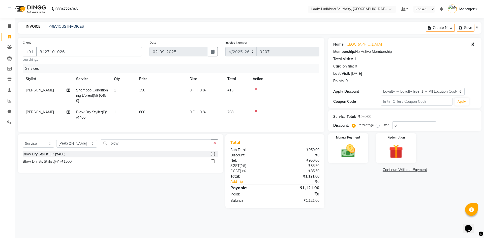
click at [350, 201] on div "Name: Pragya Membership: No Active Membership Total Visits: 1 Card on file: 0 L…" at bounding box center [406, 123] width 157 height 171
click at [355, 157] on img at bounding box center [347, 151] width 23 height 17
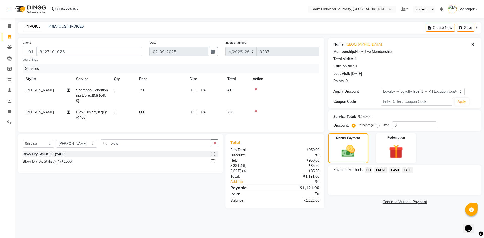
click at [393, 171] on span "CASH" at bounding box center [394, 170] width 11 height 6
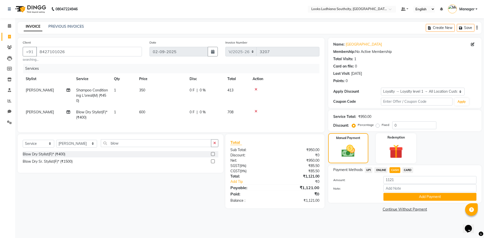
click at [398, 194] on button "Add Payment" at bounding box center [429, 197] width 93 height 8
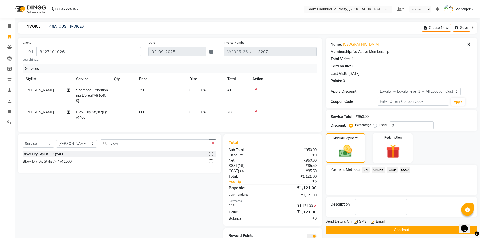
click at [354, 221] on label at bounding box center [356, 222] width 4 height 4
click at [354, 221] on input "checkbox" at bounding box center [355, 221] width 3 height 3
checkbox input "false"
click at [372, 222] on label at bounding box center [373, 222] width 4 height 4
click at [372, 222] on input "checkbox" at bounding box center [372, 221] width 3 height 3
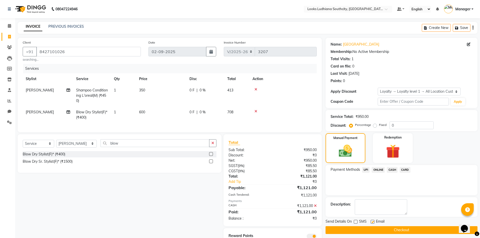
checkbox input "false"
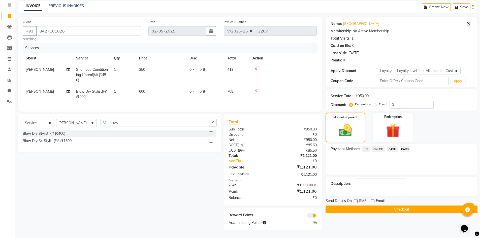
click at [313, 214] on span at bounding box center [312, 215] width 10 height 5
click at [317, 216] on input "checkbox" at bounding box center [317, 216] width 0 height 0
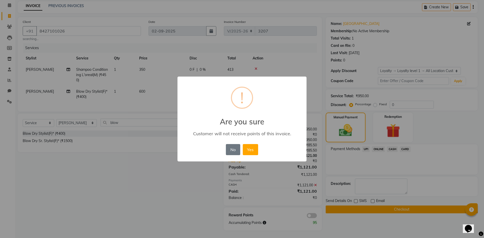
click at [243, 144] on button "Yes" at bounding box center [250, 149] width 15 height 11
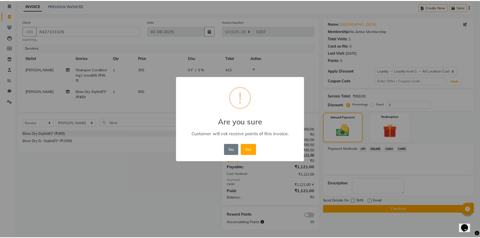
scroll to position [17, 0]
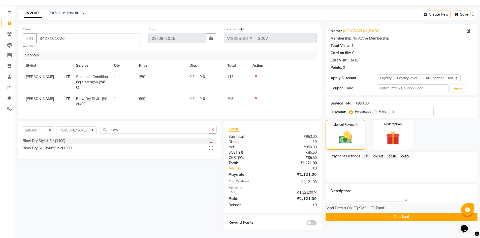
click at [353, 213] on button "Checkout" at bounding box center [402, 217] width 152 height 8
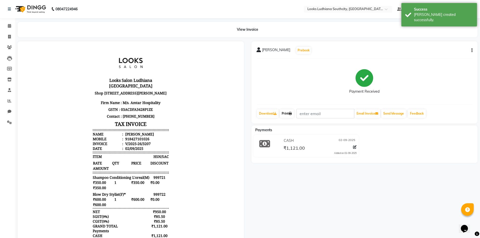
click at [286, 115] on link "Print" at bounding box center [287, 113] width 14 height 9
click at [8, 36] on icon at bounding box center [9, 37] width 3 height 4
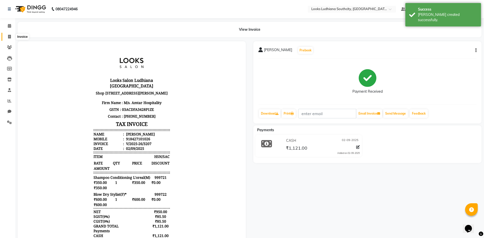
select select "service"
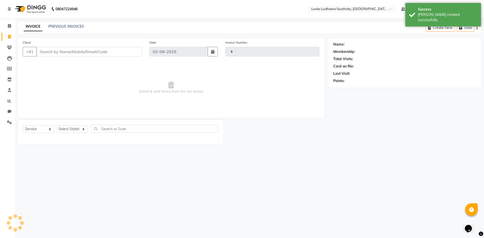
type input "3208"
select select "6577"
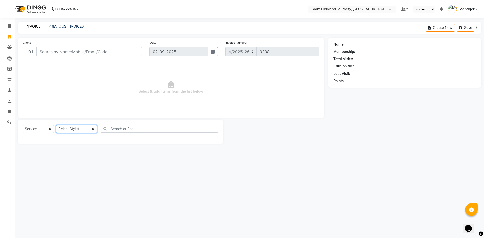
click at [66, 130] on select "Select Stylist ADIL Amtar Hospitality Annu COUNTER_SALES Danny Deepak_pdct Deep…" at bounding box center [76, 129] width 41 height 8
select select "58622"
click at [56, 125] on select "Select Stylist ADIL Amtar Hospitality Annu COUNTER_SALES Danny Deepak_pdct Deep…" at bounding box center [76, 129] width 41 height 8
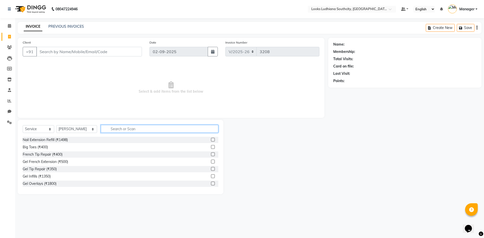
click at [118, 129] on input "text" at bounding box center [159, 129] width 117 height 8
type input "sham"
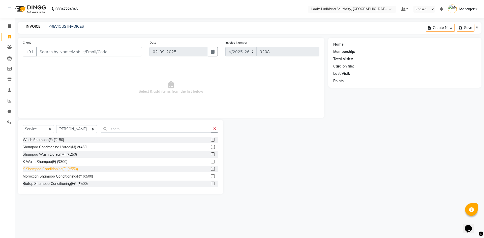
click at [73, 168] on div "K Shampoo Conditioning(F) (₹550)" at bounding box center [50, 169] width 55 height 5
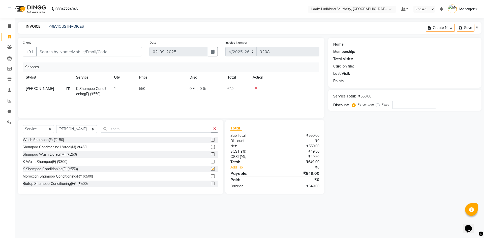
checkbox input "false"
drag, startPoint x: 119, startPoint y: 127, endPoint x: 71, endPoint y: 132, distance: 48.1
click at [73, 132] on div "Select Service Product Membership Package Voucher Prepaid Gift Card Select Styl…" at bounding box center [121, 131] width 196 height 12
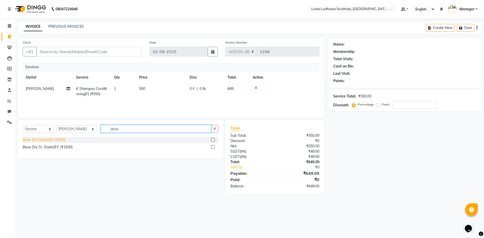
type input "blow"
click at [52, 140] on div "Blow Dry Stylist(F)* (₹400)" at bounding box center [44, 139] width 43 height 5
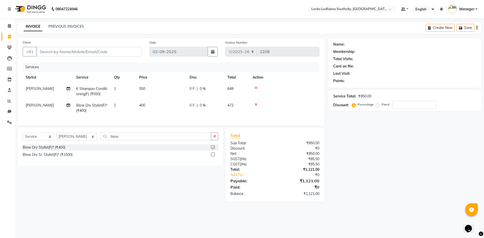
checkbox input "false"
click at [80, 139] on select "Select Stylist ADIL Amtar Hospitality Annu COUNTER_SALES Danny Deepak_pdct Deep…" at bounding box center [76, 137] width 41 height 8
select select "89833"
click at [56, 137] on select "Select Stylist ADIL Amtar Hospitality Annu COUNTER_SALES Danny Deepak_pdct Deep…" at bounding box center [76, 137] width 41 height 8
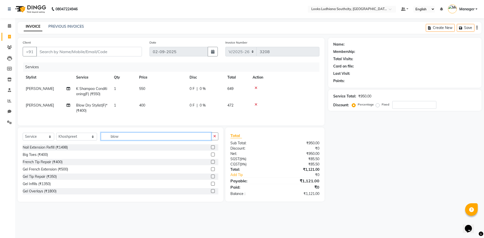
drag, startPoint x: 120, startPoint y: 139, endPoint x: 51, endPoint y: 136, distance: 69.4
click at [52, 136] on div "Select Service Product Membership Package Voucher Prepaid Gift Card Select Styl…" at bounding box center [121, 164] width 206 height 74
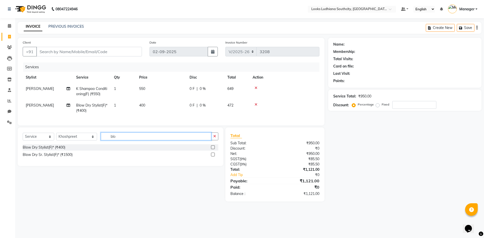
type input "blow"
click at [52, 150] on div "Blow Dry Stylist(F)* (₹400)" at bounding box center [44, 147] width 43 height 5
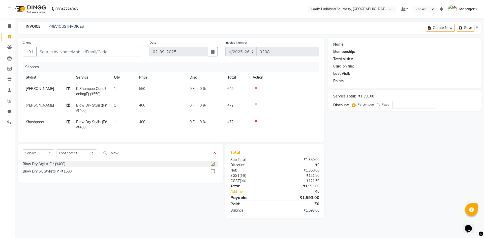
checkbox input "false"
drag, startPoint x: 124, startPoint y: 155, endPoint x: 59, endPoint y: 161, distance: 64.5
click at [59, 161] on div "Select Service Product Membership Package Voucher Prepaid Gift Card Select Styl…" at bounding box center [121, 155] width 196 height 12
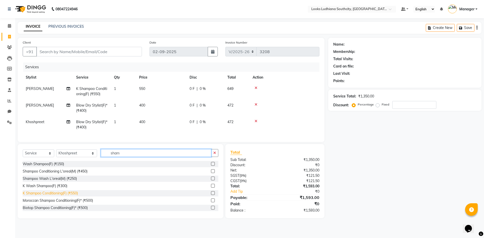
type input "sham"
click at [69, 196] on div "K Shampoo Conditioning(F) (₹550)" at bounding box center [50, 193] width 55 height 5
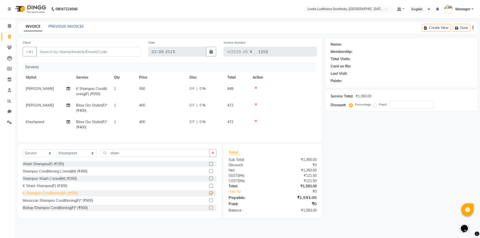
checkbox input "false"
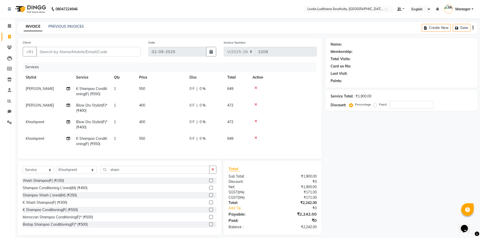
click at [146, 139] on td "550" at bounding box center [161, 141] width 50 height 17
select select "89833"
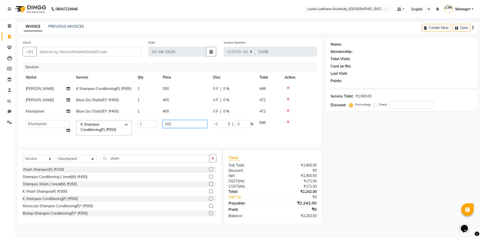
drag, startPoint x: 187, startPoint y: 130, endPoint x: 112, endPoint y: 131, distance: 74.8
click at [115, 132] on tr "ADIL Amtar Hospitality Annu COUNTER_SALES Danny Deepak_pdct Deep_pdct EHSAN Har…" at bounding box center [170, 127] width 294 height 21
type input "600"
click at [170, 90] on td "550" at bounding box center [185, 88] width 50 height 11
select select "58622"
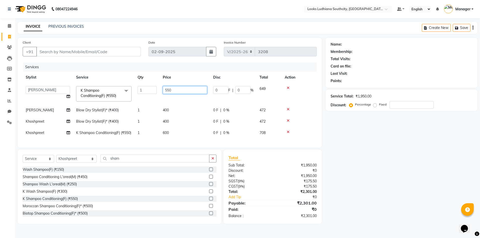
drag, startPoint x: 203, startPoint y: 88, endPoint x: 77, endPoint y: 92, distance: 126.0
click at [96, 92] on tr "ADIL Amtar Hospitality Annu COUNTER_SALES Danny Deepak_pdct Deep_pdct EHSAN Har…" at bounding box center [170, 93] width 294 height 21
type input "600"
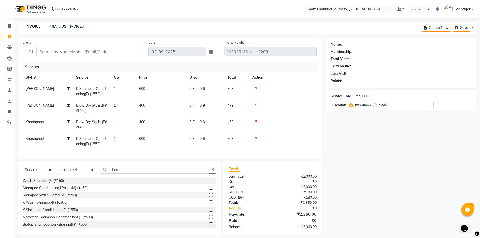
click at [166, 107] on td "400" at bounding box center [161, 108] width 50 height 17
select select "58622"
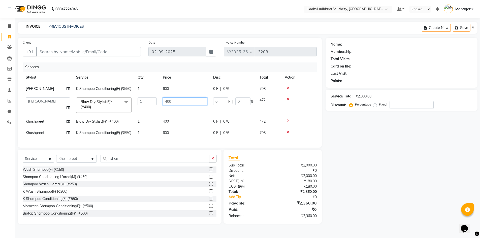
drag, startPoint x: 191, startPoint y: 107, endPoint x: 125, endPoint y: 106, distance: 65.8
click at [135, 107] on tr "ADIL Amtar Hospitality Annu COUNTER_SALES Danny Deepak_pdct Deep_pdct EHSAN Har…" at bounding box center [170, 104] width 294 height 21
type input "600"
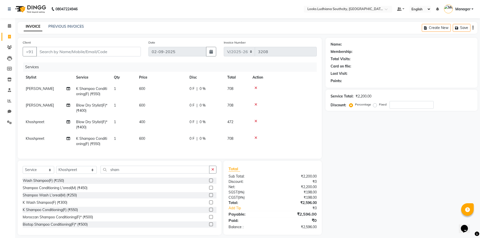
click at [170, 128] on td "400" at bounding box center [161, 124] width 50 height 17
select select "89833"
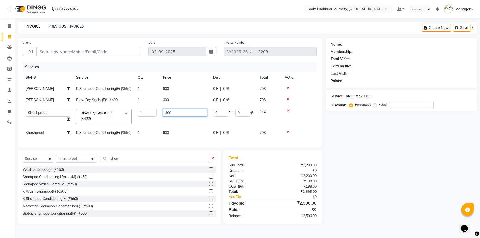
drag, startPoint x: 187, startPoint y: 118, endPoint x: 127, endPoint y: 117, distance: 60.5
click at [128, 117] on tr "ADIL Amtar Hospitality Annu COUNTER_SALES Danny Deepak_pdct Deep_pdct EHSAN Har…" at bounding box center [170, 116] width 294 height 21
type input "600"
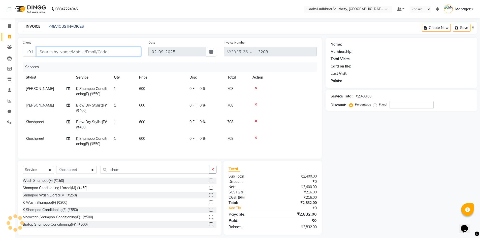
click at [108, 54] on input "Client" at bounding box center [88, 52] width 105 height 10
click at [66, 174] on select "Select Stylist [PERSON_NAME] Amtar Hospitality Annu COUNTER_SALES [PERSON_NAME]…" at bounding box center [76, 170] width 41 height 8
select select "52174"
click at [56, 170] on select "Select Stylist [PERSON_NAME] Amtar Hospitality Annu COUNTER_SALES [PERSON_NAME]…" at bounding box center [76, 170] width 41 height 8
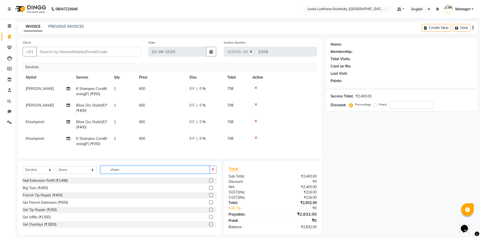
click at [120, 173] on input "sham" at bounding box center [155, 170] width 109 height 8
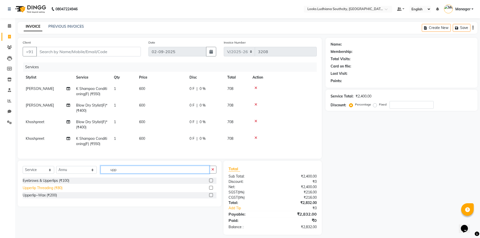
type input "upp"
click at [43, 191] on div "Upperlip Threading (₹80)" at bounding box center [43, 187] width 40 height 5
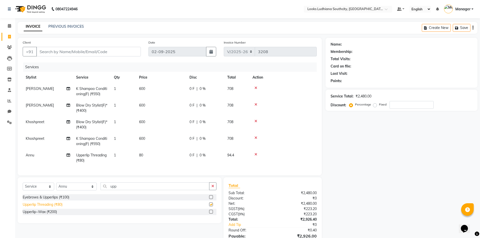
checkbox input "false"
click at [82, 52] on input "Client" at bounding box center [88, 52] width 105 height 10
type input "7"
type input "0"
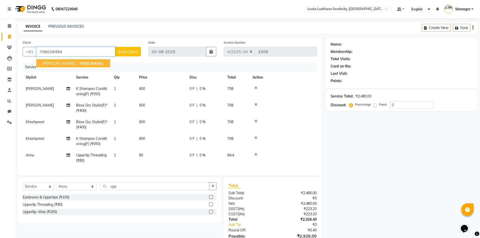
click at [79, 62] on span "706028484" at bounding box center [90, 63] width 23 height 5
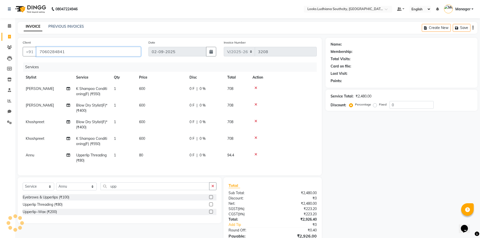
type input "7060284841"
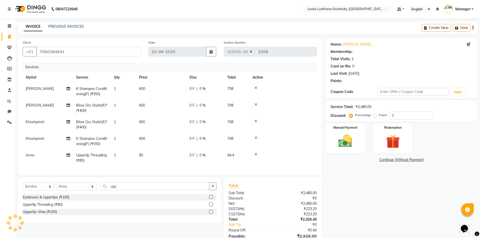
select select "1: Object"
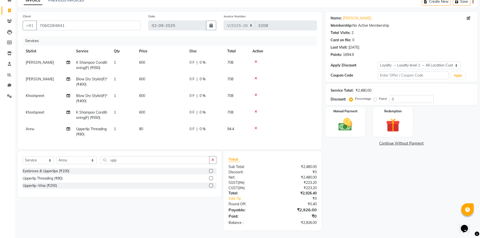
scroll to position [30, 0]
click at [333, 117] on div "Manual Payment" at bounding box center [345, 122] width 42 height 31
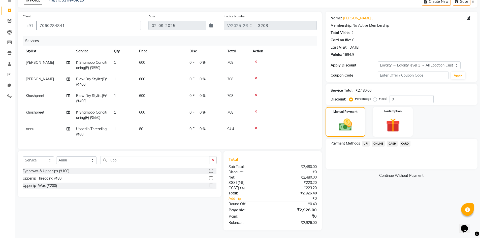
click at [391, 141] on span "CASH" at bounding box center [392, 144] width 11 height 6
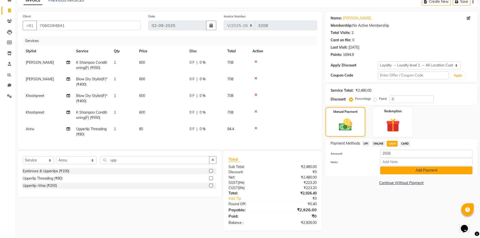
click at [394, 170] on button "Add Payment" at bounding box center [426, 171] width 92 height 8
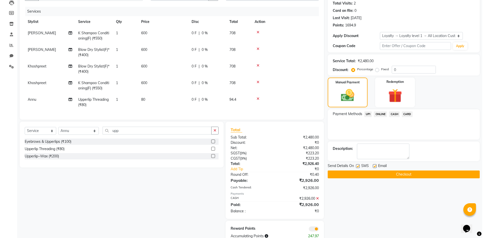
scroll to position [73, 0]
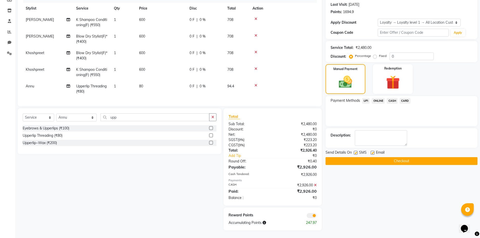
click at [311, 211] on div "Reward Points Accumulating Points 247.97" at bounding box center [272, 219] width 98 height 23
click at [313, 217] on span at bounding box center [312, 215] width 10 height 5
click at [317, 216] on input "checkbox" at bounding box center [317, 216] width 0 height 0
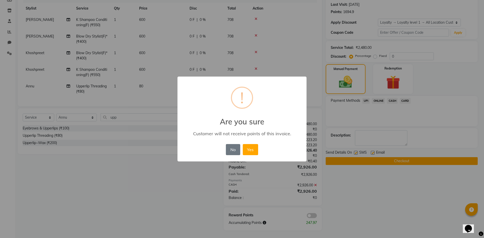
click at [243, 144] on button "Yes" at bounding box center [250, 149] width 15 height 11
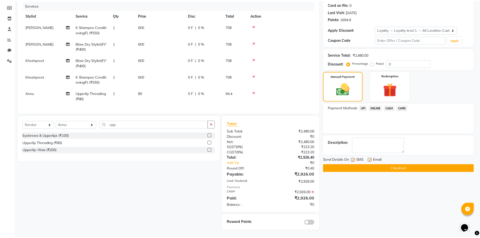
scroll to position [66, 0]
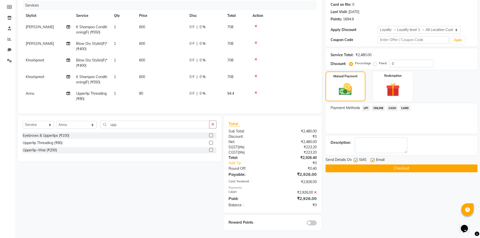
click at [356, 158] on label at bounding box center [356, 160] width 4 height 4
click at [356, 159] on input "checkbox" at bounding box center [355, 160] width 3 height 3
checkbox input "false"
click at [372, 158] on label at bounding box center [373, 160] width 4 height 4
click at [372, 159] on input "checkbox" at bounding box center [372, 160] width 3 height 3
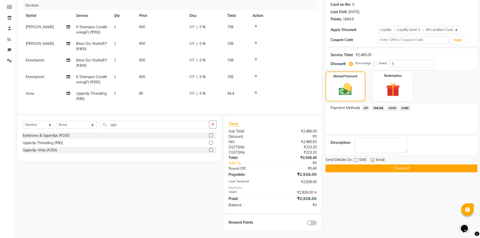
checkbox input "false"
click at [370, 167] on button "Checkout" at bounding box center [402, 169] width 152 height 8
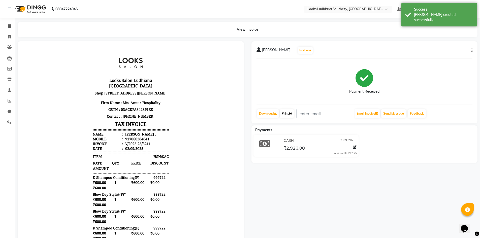
click at [289, 115] on link "Print" at bounding box center [287, 113] width 14 height 9
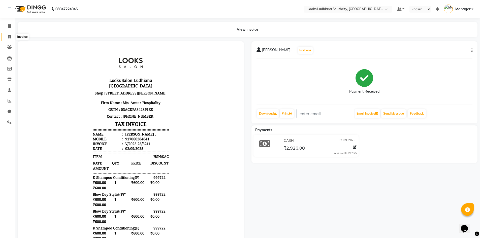
click at [6, 37] on span at bounding box center [9, 37] width 9 height 6
select select "service"
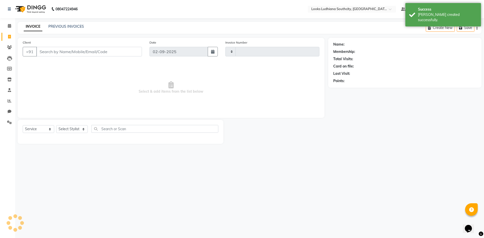
type input "3212"
select select "6577"
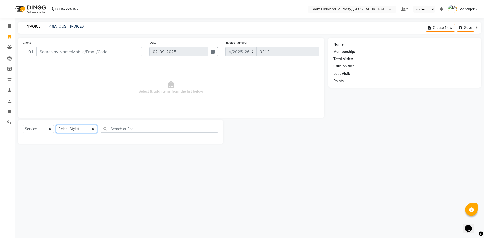
click at [75, 126] on select "Select Stylist ADIL Amtar Hospitality Annu COUNTER_SALES Danny Deepak_pdct Deep…" at bounding box center [76, 129] width 41 height 8
select select "50661"
click at [56, 125] on select "Select Stylist ADIL Amtar Hospitality Annu COUNTER_SALES Danny Deepak_pdct Deep…" at bounding box center [76, 129] width 41 height 8
click at [34, 125] on select "Select Service Product Membership Package Voucher Prepaid Gift Card" at bounding box center [38, 129] width 31 height 8
select select "product"
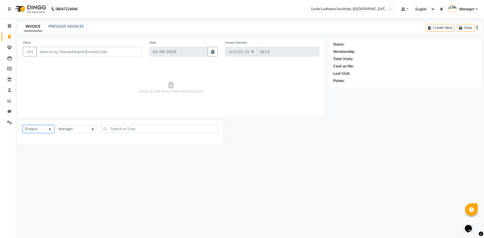
click at [23, 125] on select "Select Service Product Membership Package Voucher Prepaid Gift Card" at bounding box center [38, 129] width 31 height 8
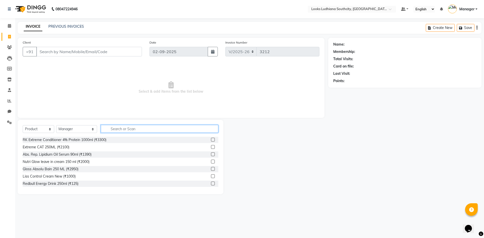
click at [132, 128] on input "text" at bounding box center [159, 129] width 117 height 8
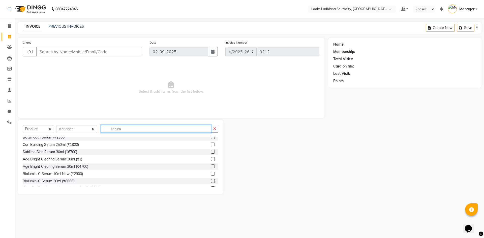
scroll to position [50, 0]
drag, startPoint x: 120, startPoint y: 129, endPoint x: 86, endPoint y: 129, distance: 34.5
click at [86, 132] on div "Select Service Product Membership Package Voucher Prepaid Gift Card Select Styl…" at bounding box center [121, 131] width 196 height 12
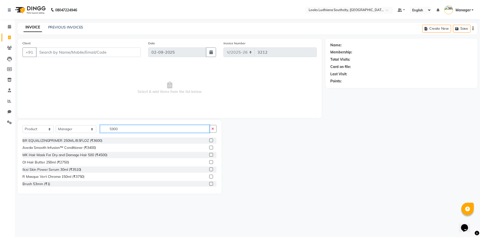
scroll to position [0, 0]
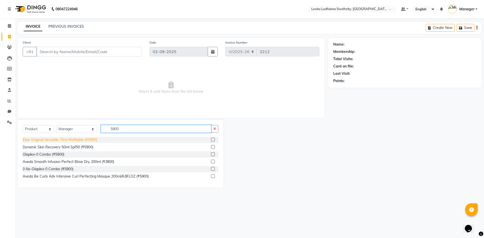
type input "5900"
click at [90, 140] on div "Elixir Original Versatile 75ml-Refillable (₹5900)" at bounding box center [60, 139] width 74 height 5
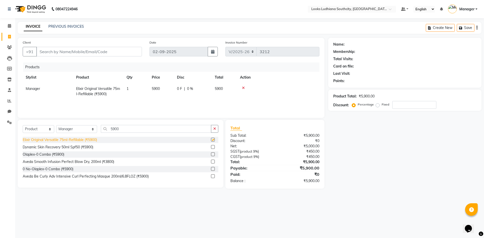
checkbox input "false"
click at [90, 53] on input "Client" at bounding box center [89, 52] width 106 height 10
click at [8, 36] on span at bounding box center [9, 37] width 9 height 6
select select "service"
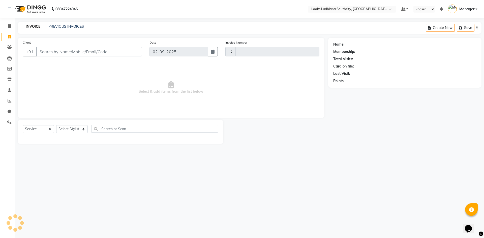
type input "3212"
select select "6577"
click at [60, 24] on link "PREVIOUS INVOICES" at bounding box center [66, 26] width 36 height 5
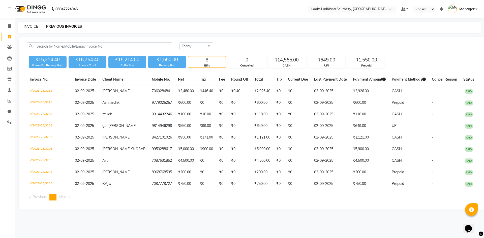
click at [33, 27] on link "INVOICE" at bounding box center [31, 26] width 14 height 5
select select "6577"
select select "service"
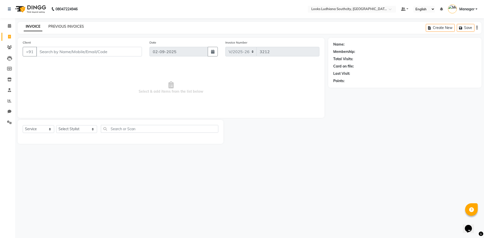
click at [57, 26] on link "PREVIOUS INVOICES" at bounding box center [66, 26] width 36 height 5
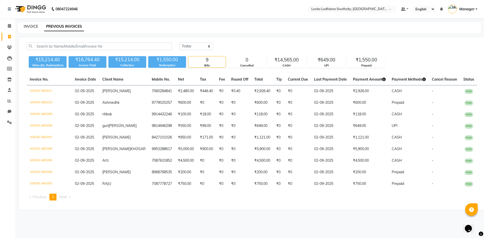
click at [27, 25] on link "INVOICE" at bounding box center [31, 26] width 14 height 5
select select "service"
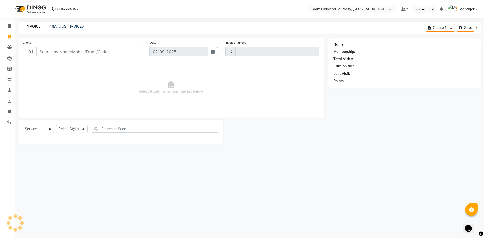
type input "3212"
select select "6577"
click at [74, 128] on select "Select Stylist ADIL Amtar Hospitality Annu COUNTER_SALES Danny Deepak_pdct Deep…" at bounding box center [76, 129] width 41 height 8
select select "50926"
click at [56, 125] on select "Select Stylist ADIL Amtar Hospitality Annu COUNTER_SALES Danny Deepak_pdct Deep…" at bounding box center [76, 129] width 41 height 8
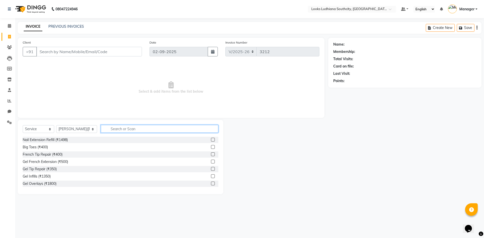
click at [114, 128] on input "text" at bounding box center [159, 129] width 117 height 8
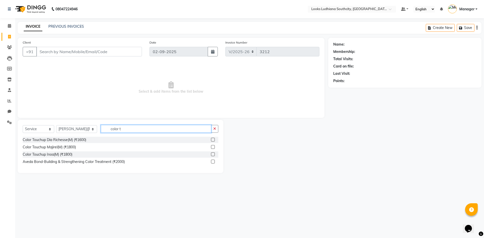
type input "color t"
click at [52, 150] on div "Color Touchup Majirel(M) (₹1800)" at bounding box center [121, 147] width 196 height 6
click at [56, 147] on div "Color Touchup Majirel(M) (₹1800)" at bounding box center [49, 147] width 53 height 5
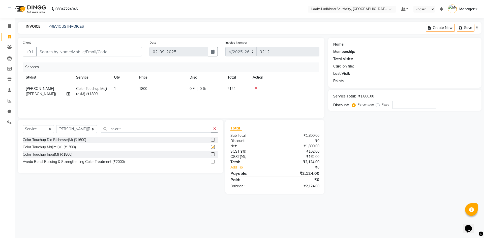
checkbox input "false"
drag, startPoint x: 114, startPoint y: 129, endPoint x: 21, endPoint y: 128, distance: 93.2
click at [28, 130] on div "Select Service Product Membership Package Voucher Prepaid Gift Card Select Styl…" at bounding box center [121, 131] width 196 height 12
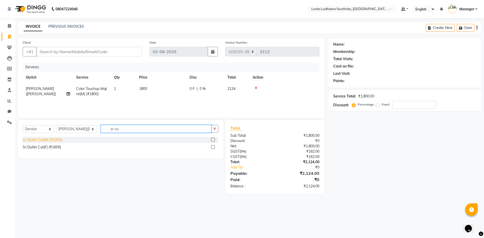
type input "sr cu"
click at [39, 140] on div "Sr.Stylist Cut(M) (₹1000)" at bounding box center [42, 139] width 39 height 5
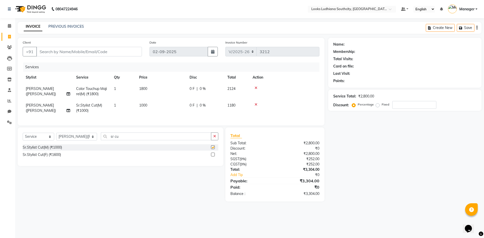
checkbox input "false"
click at [157, 89] on td "1800" at bounding box center [161, 91] width 50 height 17
select select "50926"
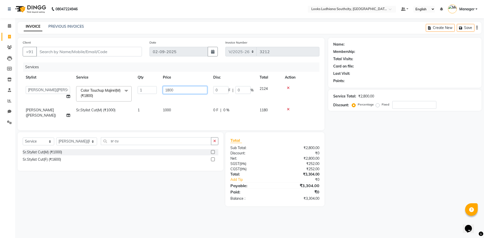
drag, startPoint x: 180, startPoint y: 88, endPoint x: 136, endPoint y: 84, distance: 44.3
click at [139, 90] on tr "ADIL Amtar Hospitality Annu COUNTER_SALES Danny Deepak_pdct Deep_pdct EHSAN Har…" at bounding box center [171, 93] width 297 height 21
type input "1100"
click at [288, 110] on td at bounding box center [301, 113] width 38 height 17
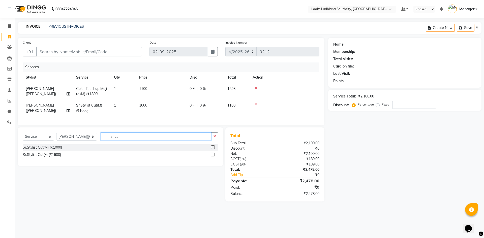
drag, startPoint x: 131, startPoint y: 142, endPoint x: 42, endPoint y: 141, distance: 89.4
click at [42, 141] on div "Select Service Product Membership Package Voucher Prepaid Gift Card Select Styl…" at bounding box center [121, 139] width 196 height 12
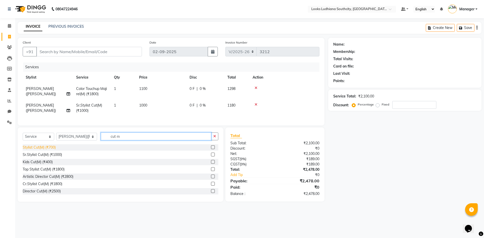
type input "cut m"
click at [42, 150] on div "Stylist Cut(M) (₹700)" at bounding box center [39, 147] width 33 height 5
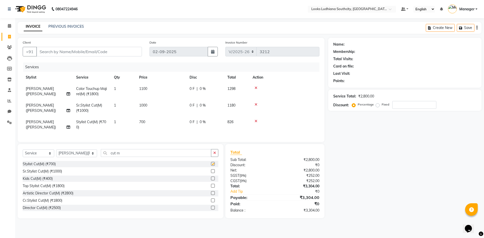
checkbox input "false"
click at [255, 104] on icon at bounding box center [255, 105] width 3 height 4
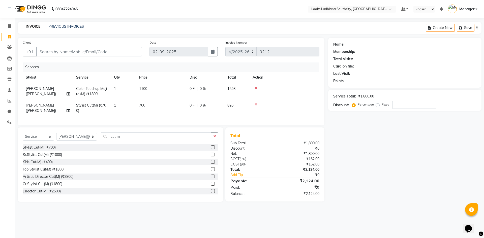
click at [147, 110] on td "700" at bounding box center [161, 108] width 50 height 17
select select "50926"
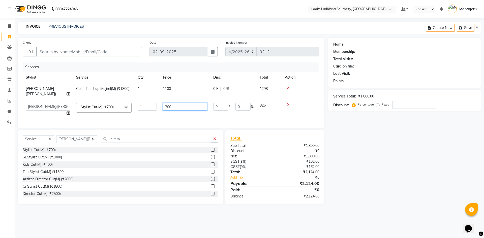
drag, startPoint x: 167, startPoint y: 103, endPoint x: 100, endPoint y: 100, distance: 67.6
click at [106, 101] on tr "ADIL Amtar Hospitality Annu COUNTER_SALES Danny Deepak_pdct Deep_pdct EHSAN Har…" at bounding box center [171, 109] width 297 height 19
type input "500"
click at [73, 54] on input "Client" at bounding box center [89, 52] width 106 height 10
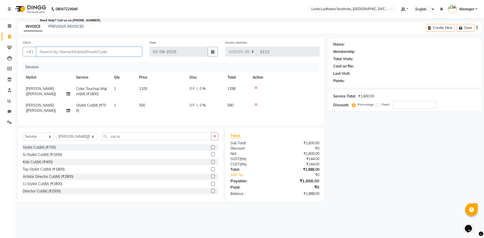
type input "9"
type input "0"
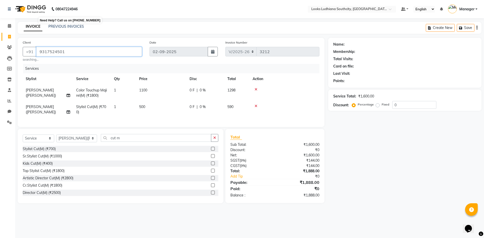
type input "9317524501"
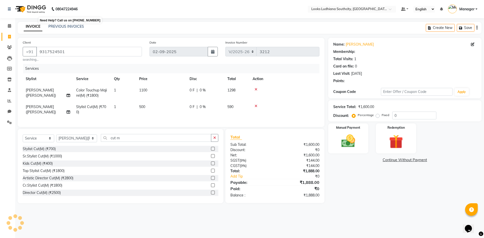
select select "1: Object"
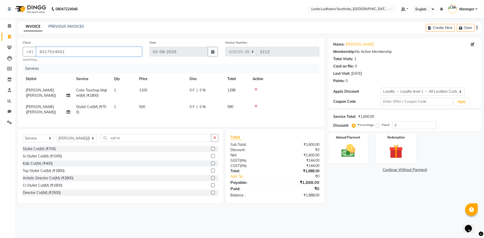
click at [80, 53] on input "9317524501" at bounding box center [89, 52] width 106 height 10
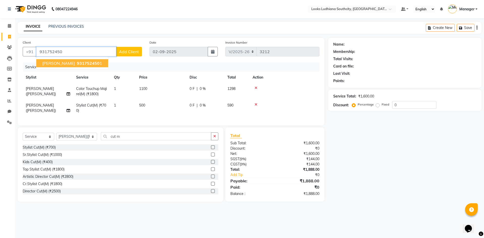
click at [77, 65] on span "931752450" at bounding box center [88, 63] width 23 height 5
type input "9317524501"
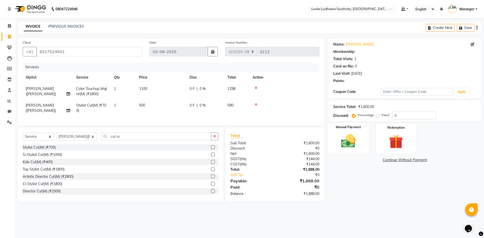
select select "1: Object"
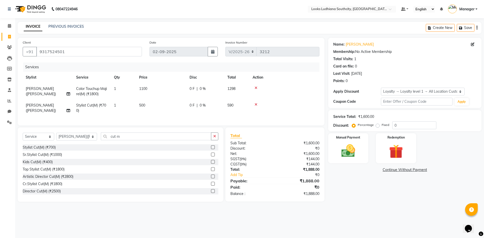
click at [206, 88] on div "0 F | 0 %" at bounding box center [205, 88] width 32 height 5
select select "50926"
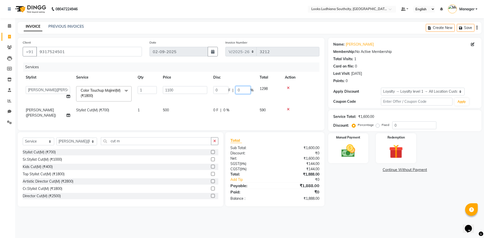
drag, startPoint x: 242, startPoint y: 87, endPoint x: 202, endPoint y: 85, distance: 39.4
click at [202, 85] on tr "ADIL Amtar Hospitality Annu COUNTER_SALES Danny Deepak_pdct Deep_pdct EHSAN Har…" at bounding box center [171, 93] width 297 height 21
type input "1"
click at [355, 153] on img at bounding box center [347, 151] width 23 height 17
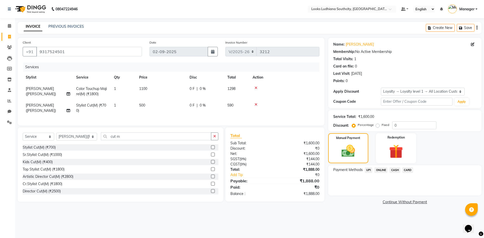
click at [392, 170] on span "CASH" at bounding box center [394, 170] width 11 height 6
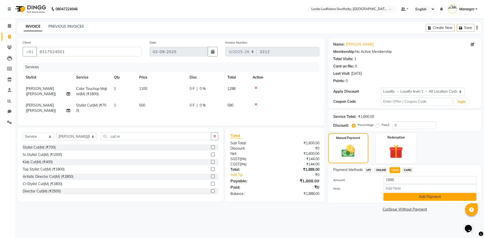
click at [398, 194] on button "Add Payment" at bounding box center [429, 197] width 93 height 8
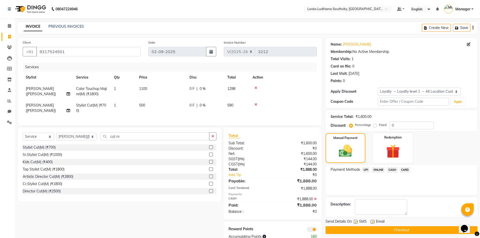
click at [313, 232] on span at bounding box center [312, 229] width 10 height 5
click at [317, 230] on input "checkbox" at bounding box center [317, 230] width 0 height 0
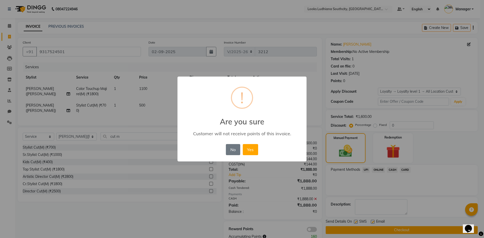
click at [243, 144] on button "Yes" at bounding box center [250, 149] width 15 height 11
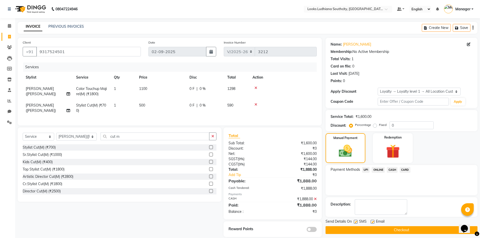
click at [356, 221] on label at bounding box center [356, 222] width 4 height 4
click at [356, 221] on input "checkbox" at bounding box center [355, 221] width 3 height 3
checkbox input "false"
click at [372, 223] on label at bounding box center [373, 222] width 4 height 4
click at [372, 223] on input "checkbox" at bounding box center [372, 221] width 3 height 3
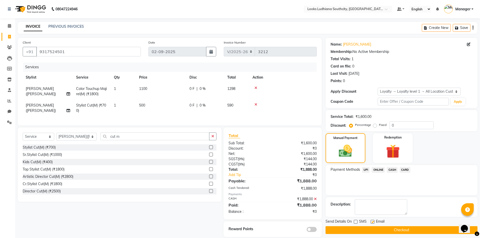
checkbox input "false"
click at [378, 230] on button "Checkout" at bounding box center [402, 230] width 152 height 8
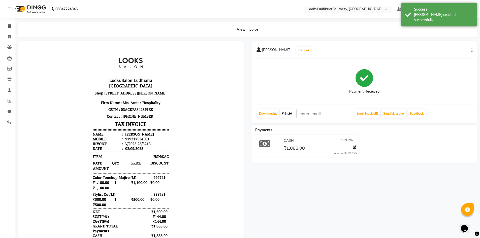
click at [287, 112] on link "Print" at bounding box center [287, 113] width 14 height 9
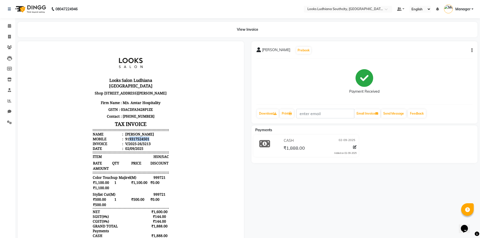
drag, startPoint x: 125, startPoint y: 144, endPoint x: 147, endPoint y: 143, distance: 21.7
click at [147, 141] on li "Mobile : 919317524501" at bounding box center [131, 139] width 76 height 5
copy div "9317524501"
click at [8, 37] on span at bounding box center [9, 37] width 9 height 6
select select "service"
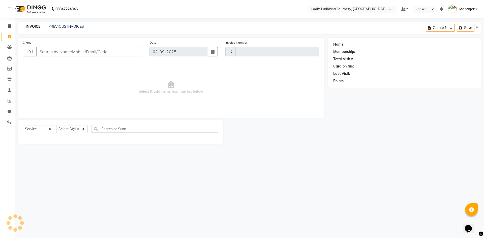
type input "3214"
select select "6577"
type input "9317524501"
select select "1: Object"
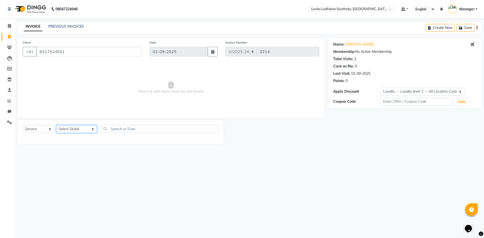
click at [72, 130] on select "Select Stylist ADIL Amtar Hospitality Annu COUNTER_SALES Danny Deepak_pdct Deep…" at bounding box center [76, 129] width 41 height 8
select select "50926"
click at [56, 125] on select "Select Stylist ADIL Amtar Hospitality Annu COUNTER_SALES Danny Deepak_pdct Deep…" at bounding box center [76, 129] width 41 height 8
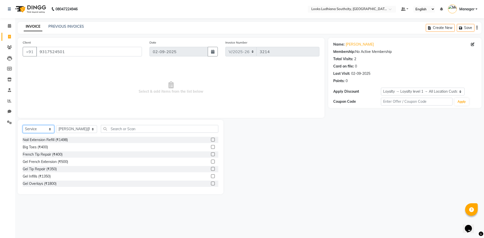
click at [41, 129] on select "Select Service Product Membership Package Voucher Prepaid Gift Card" at bounding box center [38, 129] width 31 height 8
select select "product"
click at [23, 125] on select "Select Service Product Membership Package Voucher Prepaid Gift Card" at bounding box center [38, 129] width 31 height 8
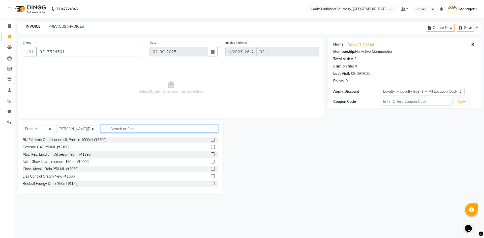
click at [118, 126] on input "text" at bounding box center [159, 129] width 117 height 8
type input "3474637215118"
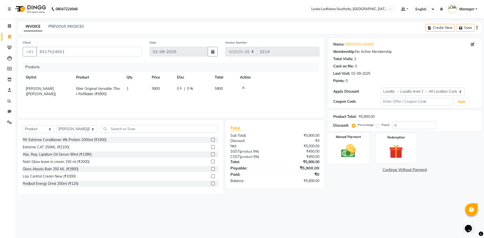
click at [347, 153] on img at bounding box center [347, 151] width 23 height 17
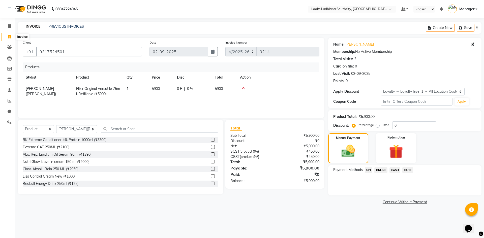
drag, startPoint x: 9, startPoint y: 36, endPoint x: 289, endPoint y: 33, distance: 280.4
click at [9, 36] on icon at bounding box center [9, 37] width 3 height 4
click at [410, 169] on span "CARD" at bounding box center [407, 170] width 11 height 6
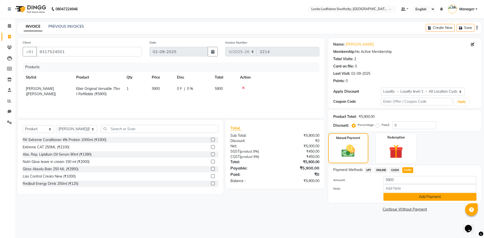
click at [386, 196] on button "Add Payment" at bounding box center [429, 197] width 93 height 8
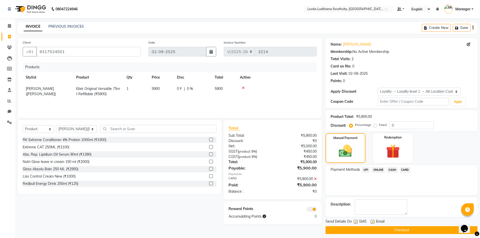
click at [314, 210] on span at bounding box center [312, 209] width 10 height 5
click at [317, 210] on input "checkbox" at bounding box center [317, 210] width 0 height 0
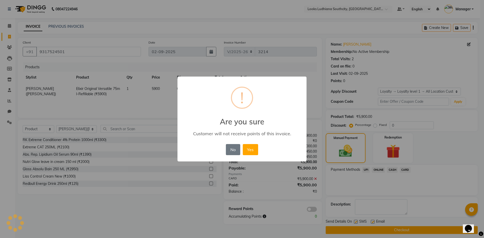
click at [259, 156] on div "× ! Are you sure Customer will not receive points of this invoice. No No Yes" at bounding box center [241, 119] width 129 height 85
click at [257, 154] on button "Yes" at bounding box center [250, 149] width 15 height 11
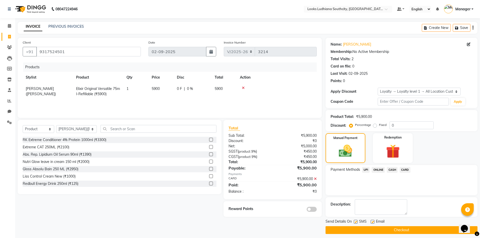
click at [356, 221] on label at bounding box center [356, 222] width 4 height 4
click at [356, 221] on input "checkbox" at bounding box center [355, 221] width 3 height 3
checkbox input "false"
click at [372, 223] on label at bounding box center [373, 222] width 4 height 4
click at [372, 223] on input "checkbox" at bounding box center [372, 221] width 3 height 3
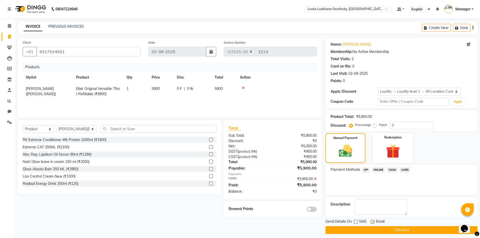
checkbox input "false"
click at [375, 227] on button "Checkout" at bounding box center [402, 230] width 152 height 8
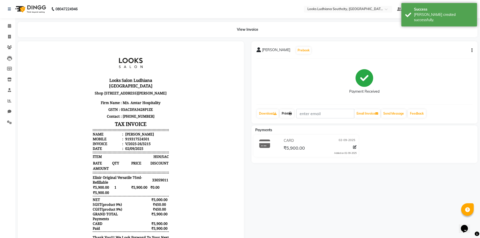
click at [289, 114] on link "Print" at bounding box center [287, 113] width 14 height 9
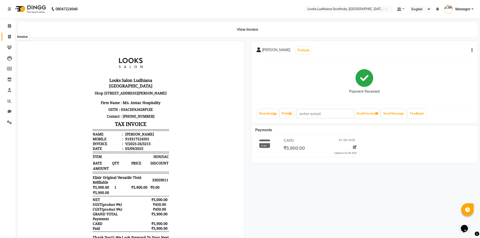
click at [10, 36] on icon at bounding box center [9, 37] width 3 height 4
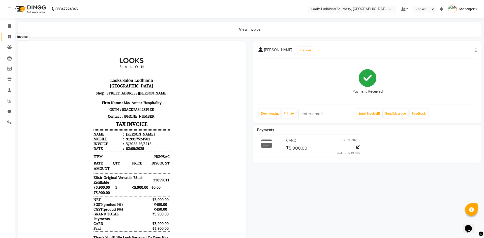
select select "6577"
select select "service"
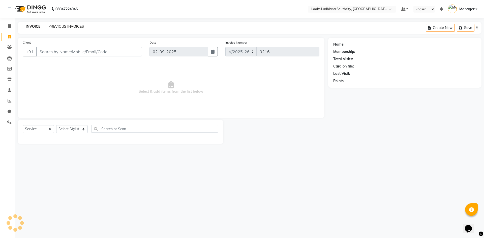
click at [62, 25] on link "PREVIOUS INVOICES" at bounding box center [66, 26] width 36 height 5
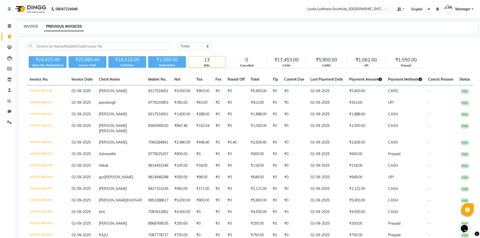
click at [34, 28] on link "INVOICE" at bounding box center [31, 26] width 14 height 5
select select "service"
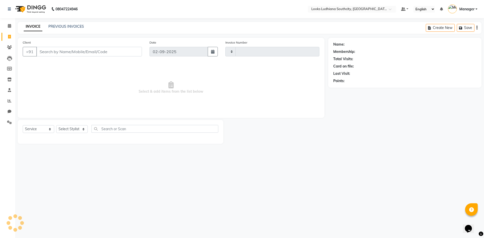
type input "3216"
select select "6577"
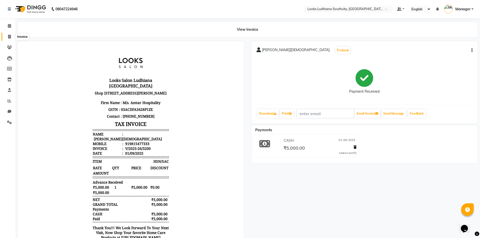
click at [8, 36] on span at bounding box center [9, 37] width 9 height 6
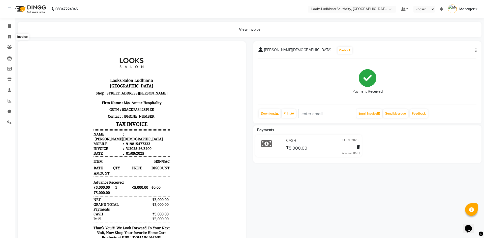
select select "6577"
select select "service"
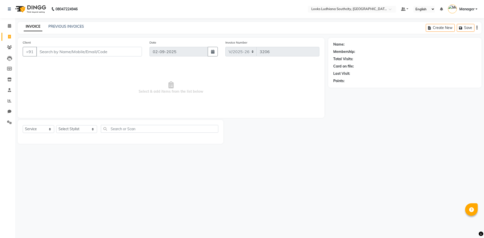
select select "6577"
select select "service"
select select "6577"
select select "service"
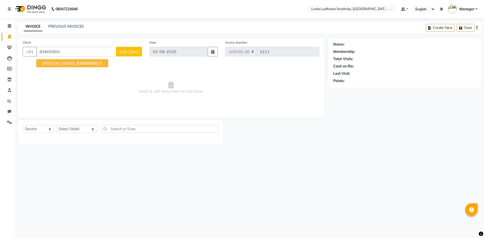
click at [69, 64] on span "[PERSON_NAME]" at bounding box center [58, 63] width 32 height 5
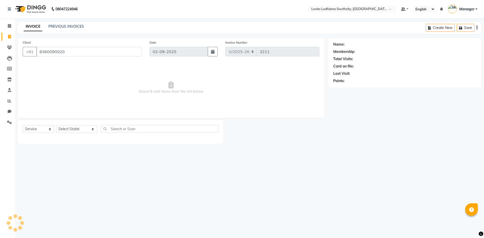
type input "8360090020"
select select "1: Object"
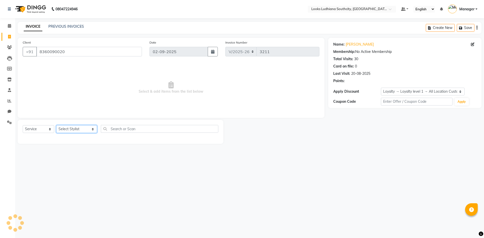
click at [73, 131] on select "Select Stylist [PERSON_NAME] Amtar Hospitality Annu COUNTER_SALES [PERSON_NAME]…" at bounding box center [76, 129] width 41 height 8
select select "50926"
click at [56, 125] on select "Select Stylist [PERSON_NAME] Amtar Hospitality Annu COUNTER_SALES [PERSON_NAME]…" at bounding box center [76, 129] width 41 height 8
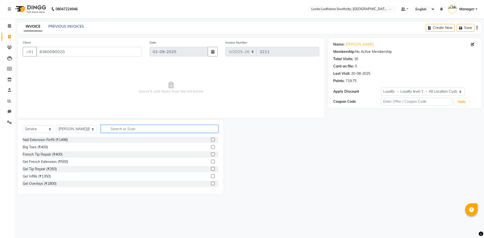
click at [113, 129] on input "text" at bounding box center [159, 129] width 117 height 8
type input "cut m"
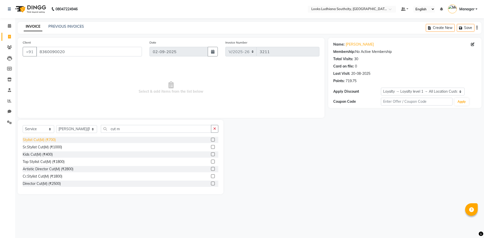
click at [54, 138] on div "Stylist Cut(M) (₹700)" at bounding box center [39, 139] width 33 height 5
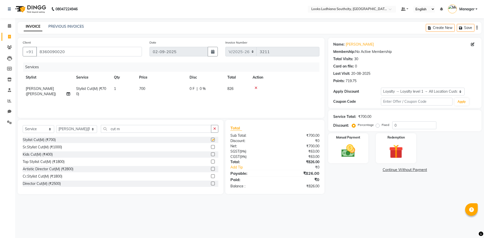
checkbox input "false"
drag, startPoint x: 117, startPoint y: 128, endPoint x: 17, endPoint y: 130, distance: 100.5
click at [24, 129] on div "Select Service Product Membership Package Voucher Prepaid Gift Card Select Styl…" at bounding box center [121, 131] width 196 height 12
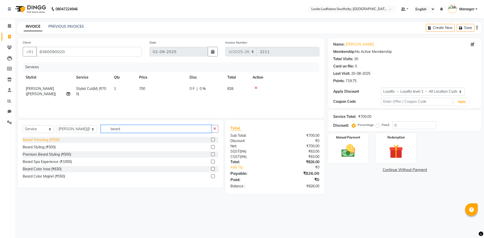
type input "beard"
click at [41, 140] on div "Beard Trimming (₹500)" at bounding box center [41, 139] width 37 height 5
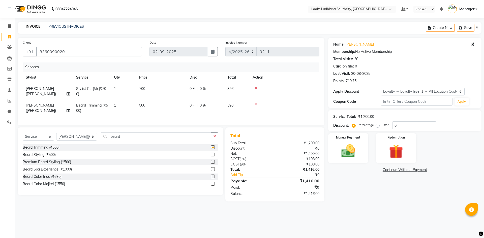
checkbox input "false"
click at [157, 90] on td "700" at bounding box center [161, 91] width 50 height 17
select select "50926"
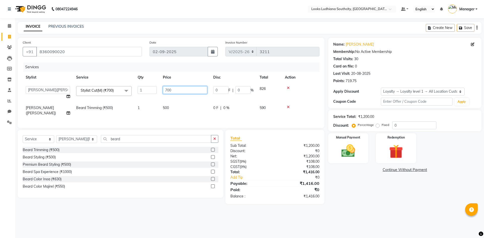
drag, startPoint x: 173, startPoint y: 89, endPoint x: 148, endPoint y: 91, distance: 25.0
click at [152, 90] on tr "[PERSON_NAME] Amtar Hospitality Annu COUNTER_SALES [PERSON_NAME] Deep_pdct [PER…" at bounding box center [171, 92] width 297 height 19
type input "500"
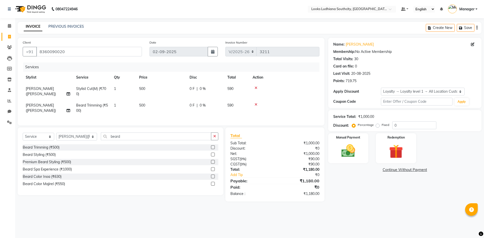
click at [172, 110] on td "500" at bounding box center [161, 108] width 50 height 17
select select "50926"
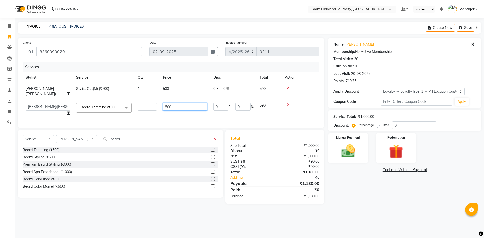
drag, startPoint x: 188, startPoint y: 102, endPoint x: 145, endPoint y: 107, distance: 43.2
click at [148, 107] on tr "[PERSON_NAME] Amtar Hospitality Annu COUNTER_SALES [PERSON_NAME] Deep_pdct [PER…" at bounding box center [171, 109] width 297 height 19
type input "350"
click at [354, 212] on div "08047224946 Select Location × Looks Ludhiana Southcity, Ludhiana Default Panel …" at bounding box center [242, 119] width 484 height 238
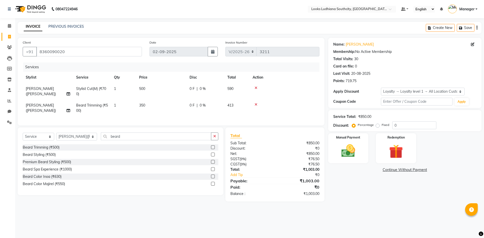
click at [381, 125] on label "Fixed" at bounding box center [385, 125] width 8 height 5
click at [379, 125] on input "Fixed" at bounding box center [379, 125] width 4 height 4
radio input "true"
drag, startPoint x: 398, startPoint y: 125, endPoint x: 386, endPoint y: 125, distance: 12.1
click at [386, 125] on div "Percentage Fixed 0" at bounding box center [394, 125] width 83 height 8
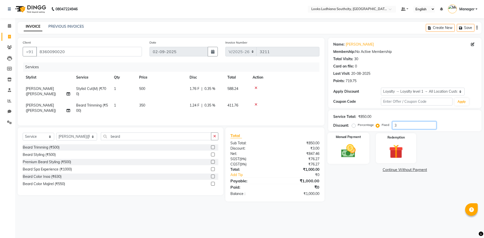
type input "3"
click at [345, 146] on img at bounding box center [347, 151] width 23 height 17
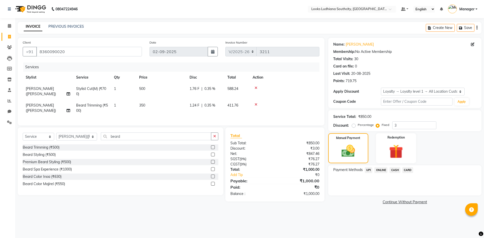
click at [395, 171] on span "CASH" at bounding box center [394, 170] width 11 height 6
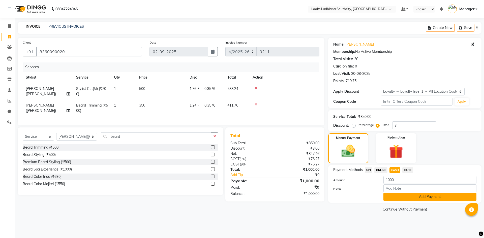
click at [401, 196] on button "Add Payment" at bounding box center [429, 197] width 93 height 8
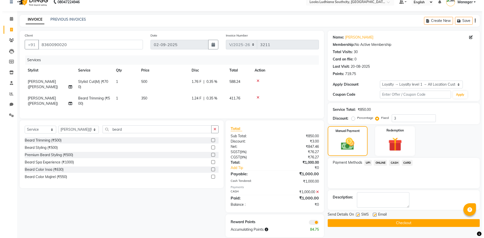
scroll to position [18, 0]
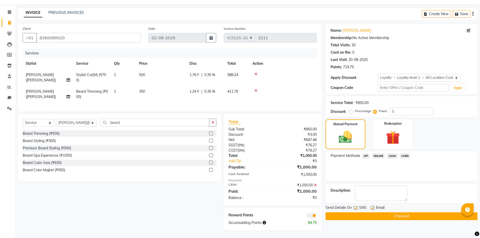
click at [312, 216] on span at bounding box center [312, 215] width 10 height 5
click at [317, 216] on input "checkbox" at bounding box center [317, 216] width 0 height 0
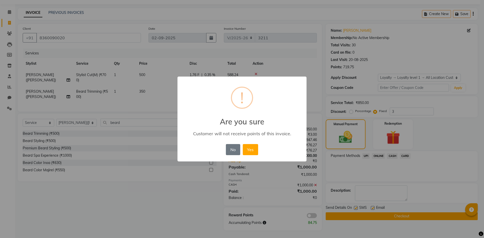
click at [243, 144] on button "Yes" at bounding box center [250, 149] width 15 height 11
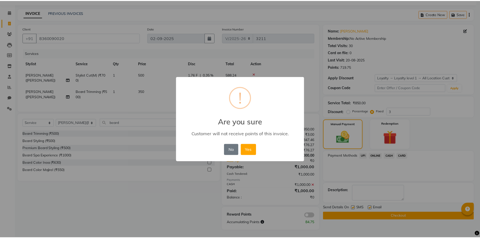
scroll to position [10, 0]
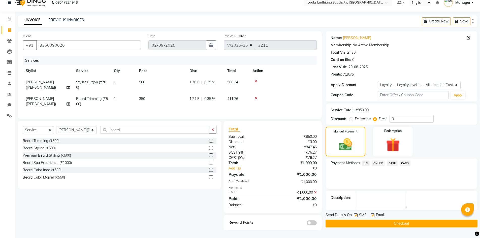
click at [357, 212] on div "SMS" at bounding box center [362, 215] width 17 height 6
click at [357, 213] on label at bounding box center [356, 215] width 4 height 4
click at [357, 214] on input "checkbox" at bounding box center [355, 215] width 3 height 3
checkbox input "false"
click at [374, 213] on label at bounding box center [373, 215] width 4 height 4
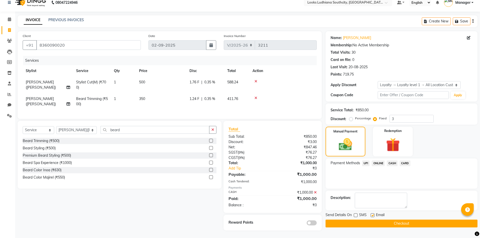
click at [374, 214] on input "checkbox" at bounding box center [372, 215] width 3 height 3
checkbox input "false"
click at [372, 221] on button "Checkout" at bounding box center [402, 224] width 152 height 8
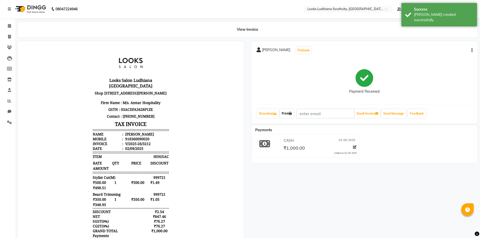
click at [286, 113] on link "Print" at bounding box center [287, 113] width 14 height 9
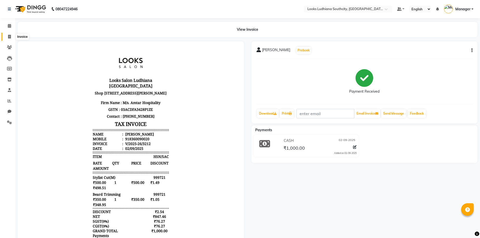
click at [7, 38] on span at bounding box center [9, 37] width 9 height 6
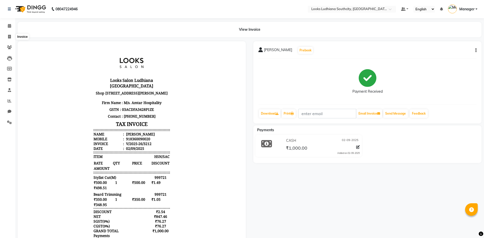
select select "service"
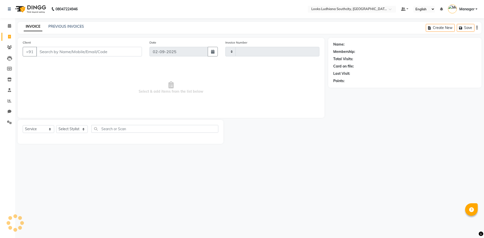
type input "3213"
select select "6577"
click at [75, 132] on select "Select Stylist [PERSON_NAME] Amtar Hospitality Annu COUNTER_SALES [PERSON_NAME]…" at bounding box center [76, 129] width 41 height 8
select select "50815"
click at [56, 125] on select "Select Stylist [PERSON_NAME] Amtar Hospitality Annu COUNTER_SALES [PERSON_NAME]…" at bounding box center [76, 129] width 41 height 8
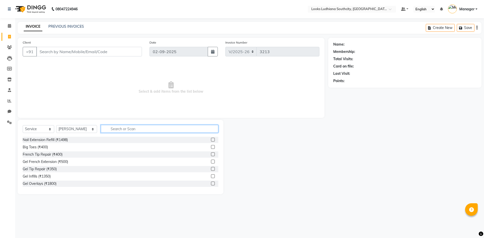
click at [115, 132] on input "text" at bounding box center [159, 129] width 117 height 8
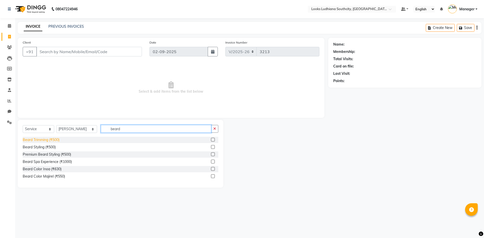
type input "beard"
click at [49, 140] on div "Beard Trimming (₹500)" at bounding box center [41, 139] width 37 height 5
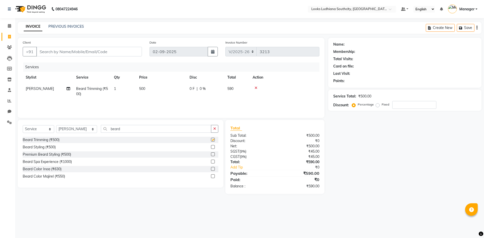
checkbox input "false"
click at [151, 88] on td "500" at bounding box center [161, 91] width 50 height 17
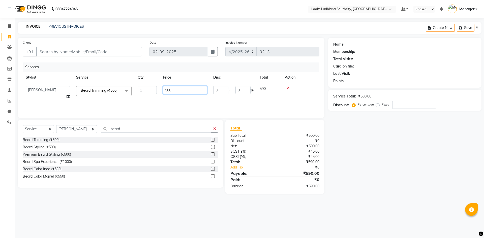
drag, startPoint x: 183, startPoint y: 90, endPoint x: 124, endPoint y: 92, distance: 59.5
click at [134, 90] on tr "[PERSON_NAME] Amtar Hospitality Annu COUNTER_SALES [PERSON_NAME] Deep_pdct [PER…" at bounding box center [171, 92] width 297 height 19
type input "350"
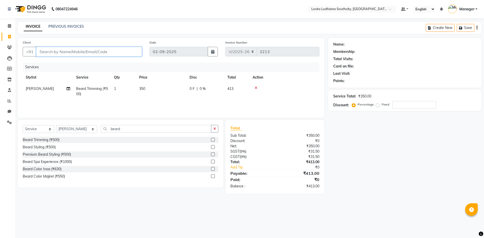
click at [70, 52] on input "Client" at bounding box center [89, 52] width 106 height 10
type input "9"
type input "0"
type input "9779220903"
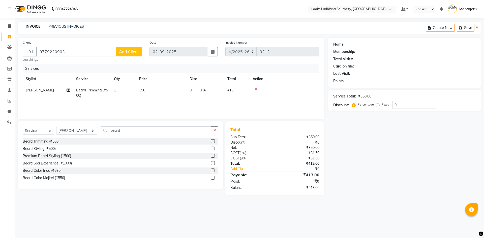
click at [135, 50] on span "Add Client" at bounding box center [129, 51] width 20 height 5
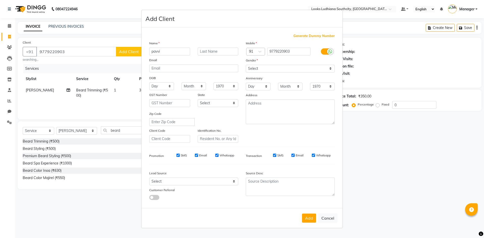
type input "pavvi"
type input "singh"
click at [328, 53] on icon at bounding box center [330, 51] width 4 height 5
click at [0, 0] on input "checkbox" at bounding box center [0, 0] width 0 height 0
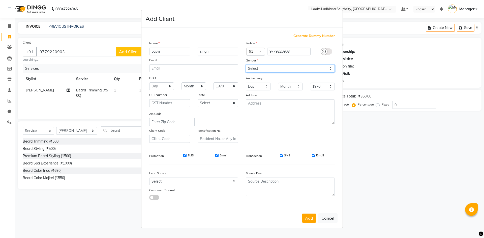
click at [306, 69] on select "Select [DEMOGRAPHIC_DATA] [DEMOGRAPHIC_DATA] Other Prefer Not To Say" at bounding box center [290, 69] width 89 height 8
select select "[DEMOGRAPHIC_DATA]"
click at [246, 65] on select "Select [DEMOGRAPHIC_DATA] [DEMOGRAPHIC_DATA] Other Prefer Not To Say" at bounding box center [290, 69] width 89 height 8
click at [311, 220] on button "Add" at bounding box center [309, 218] width 14 height 9
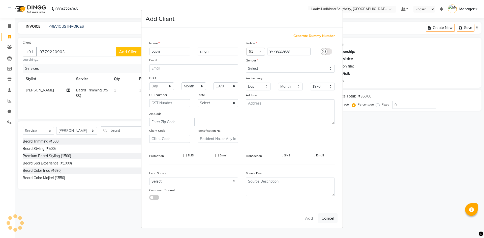
select select
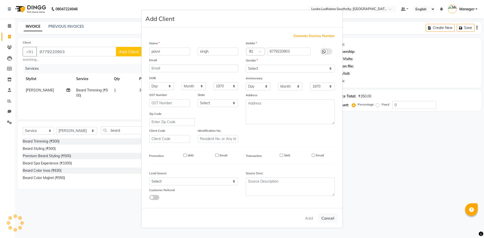
select select
checkbox input "false"
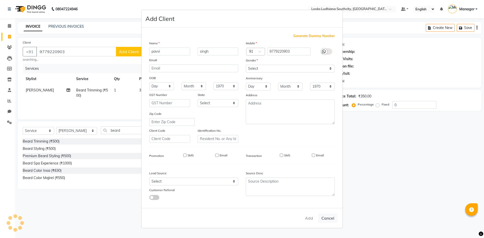
checkbox input "false"
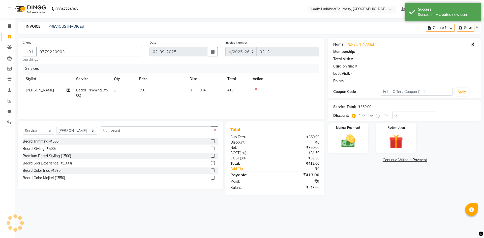
select select "1: Object"
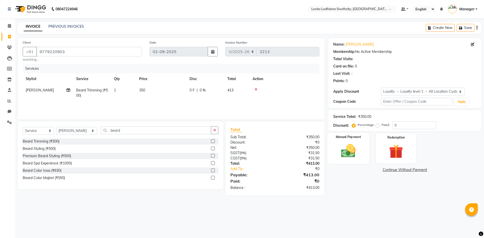
click at [348, 149] on img at bounding box center [347, 151] width 23 height 17
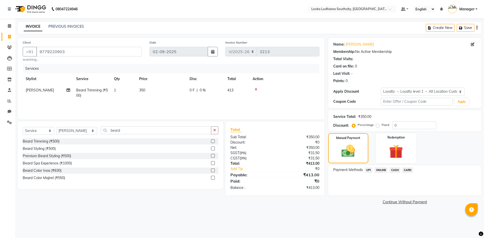
click at [370, 170] on span "UPI" at bounding box center [369, 170] width 8 height 6
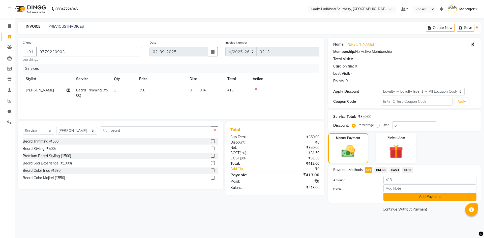
click at [410, 197] on button "Add Payment" at bounding box center [429, 197] width 93 height 8
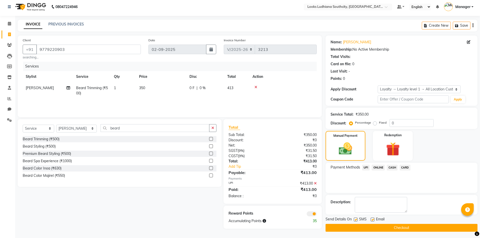
scroll to position [4, 0]
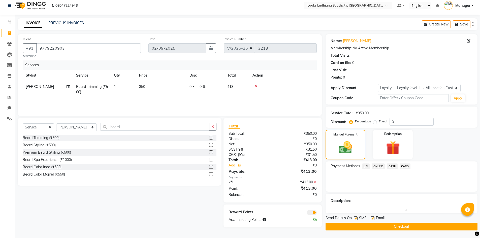
click at [314, 214] on span at bounding box center [312, 212] width 10 height 5
click at [317, 213] on input "checkbox" at bounding box center [317, 213] width 0 height 0
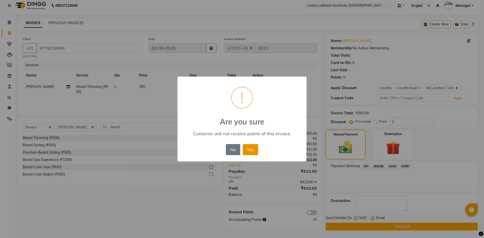
click at [256, 151] on button "Yes" at bounding box center [250, 149] width 15 height 11
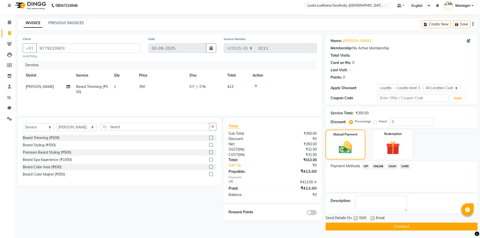
drag, startPoint x: 357, startPoint y: 218, endPoint x: 374, endPoint y: 221, distance: 17.6
click at [358, 219] on div "SMS" at bounding box center [362, 218] width 17 height 6
click at [355, 218] on label at bounding box center [356, 218] width 4 height 4
click at [355, 218] on input "checkbox" at bounding box center [355, 218] width 3 height 3
checkbox input "false"
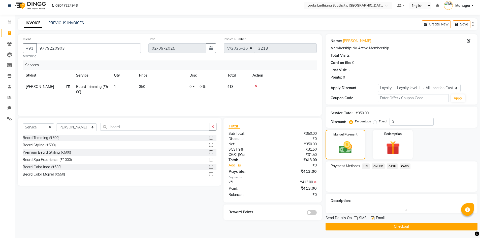
click at [376, 219] on span "Email" at bounding box center [380, 218] width 9 height 6
click at [373, 219] on label at bounding box center [373, 218] width 4 height 4
click at [373, 219] on input "checkbox" at bounding box center [372, 218] width 3 height 3
checkbox input "false"
click at [382, 226] on button "Checkout" at bounding box center [402, 227] width 152 height 8
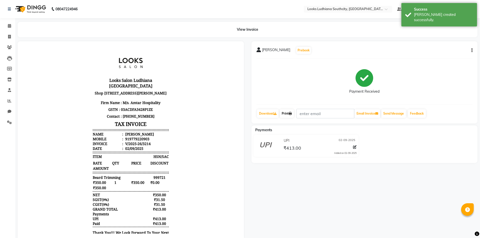
click at [294, 112] on link "Print" at bounding box center [287, 113] width 14 height 9
click at [9, 38] on icon at bounding box center [9, 37] width 3 height 4
select select "service"
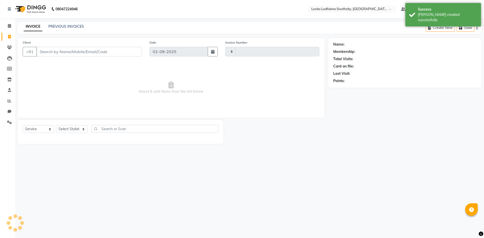
type input "3215"
select select "6577"
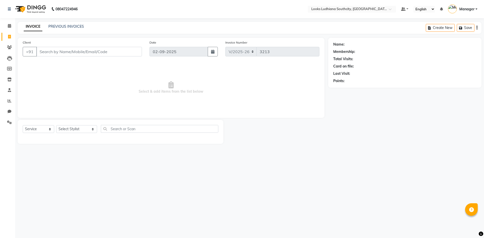
select select "6577"
select select "service"
click at [7, 122] on span at bounding box center [9, 123] width 9 height 6
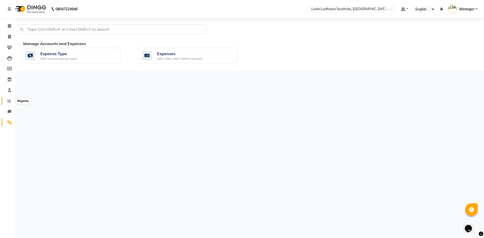
click at [8, 103] on span at bounding box center [9, 101] width 9 height 6
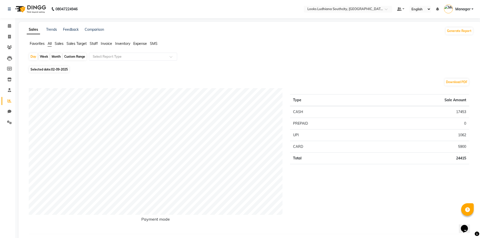
click at [96, 45] on span "Staff" at bounding box center [94, 43] width 8 height 5
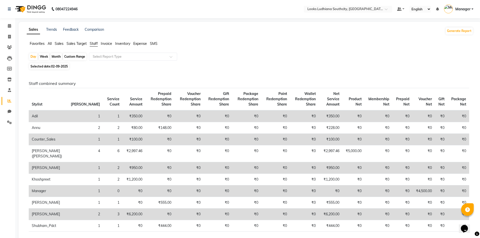
click at [49, 43] on span "All" at bounding box center [50, 43] width 4 height 5
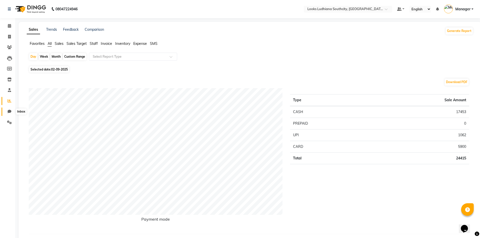
click at [10, 111] on icon at bounding box center [10, 112] width 4 height 4
select select "100"
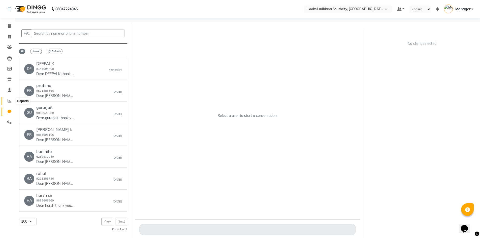
click at [12, 101] on span at bounding box center [9, 101] width 9 height 6
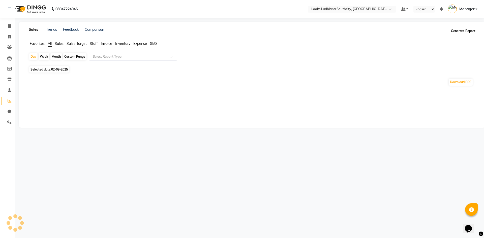
click at [452, 31] on button "Generate Report" at bounding box center [462, 30] width 27 height 7
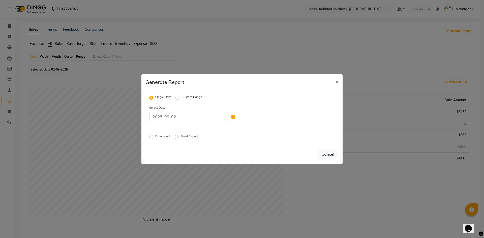
click at [153, 137] on div "Download" at bounding box center [159, 137] width 21 height 6
click at [149, 137] on div "Download Send Report" at bounding box center [209, 137] width 129 height 7
click at [155, 137] on label "Download" at bounding box center [162, 137] width 15 height 6
click at [151, 137] on input "Download" at bounding box center [152, 137] width 4 height 4
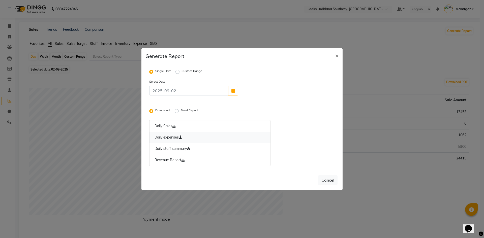
click at [177, 138] on link "Daily expenses" at bounding box center [209, 138] width 121 height 12
click at [176, 161] on link "Revenue Report" at bounding box center [209, 160] width 121 height 12
click at [337, 57] on span "×" at bounding box center [337, 56] width 4 height 8
radio input "false"
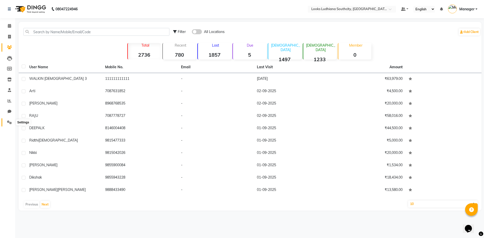
click at [10, 121] on icon at bounding box center [9, 122] width 5 height 4
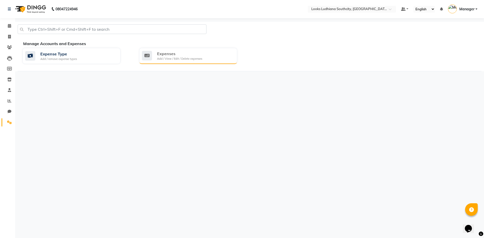
click at [195, 55] on div "Expenses" at bounding box center [179, 54] width 45 height 6
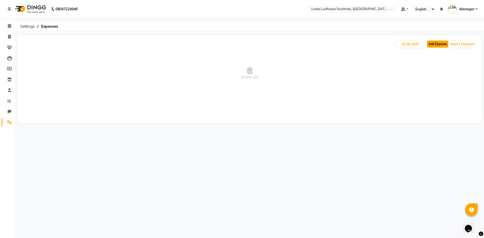
click at [435, 41] on button "Add Expense" at bounding box center [437, 44] width 21 height 7
select select "1"
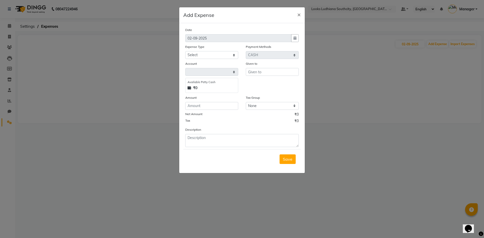
select select "5610"
click at [195, 56] on select "Select Bank Deposit Blinkit Cash Handover CLIENT Client ordered food Client Ref…" at bounding box center [211, 55] width 53 height 8
select select "24472"
click at [185, 51] on select "Select Bank Deposit Blinkit Cash Handover CLIENT Client ordered food Client Ref…" at bounding box center [211, 55] width 53 height 8
click at [274, 73] on input "text" at bounding box center [272, 72] width 53 height 8
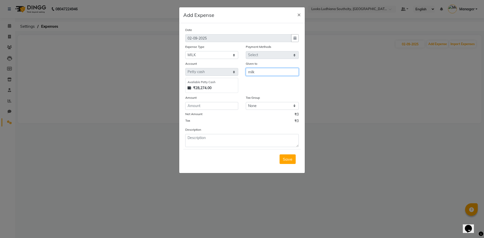
type input "milk"
drag, startPoint x: 201, startPoint y: 108, endPoint x: 204, endPoint y: 107, distance: 2.6
click at [204, 107] on input "number" at bounding box center [211, 106] width 53 height 8
type input "251"
click at [220, 138] on textarea at bounding box center [241, 140] width 113 height 13
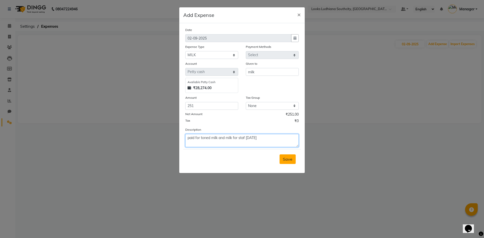
type textarea "paid for toned milk and milk for staf [DATE]"
click at [287, 161] on span "Save" at bounding box center [288, 159] width 10 height 5
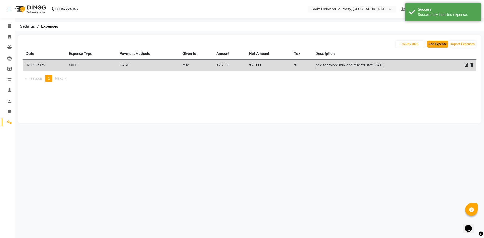
click at [442, 43] on button "Add Expense" at bounding box center [437, 44] width 21 height 7
select select "1"
select select "5610"
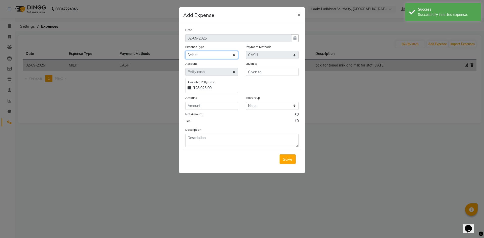
click at [224, 54] on select "Select Bank Deposit Blinkit Cash Handover CLIENT Client ordered food Client Ref…" at bounding box center [211, 55] width 53 height 8
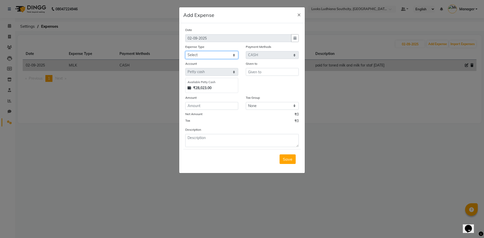
select select "24092"
click at [185, 51] on select "Select Bank Deposit Blinkit Cash Handover CLIENT Client ordered food Client Ref…" at bounding box center [211, 55] width 53 height 8
click at [263, 74] on input "text" at bounding box center [272, 72] width 53 height 8
type input "[PERSON_NAME]"
click at [218, 103] on input "number" at bounding box center [211, 106] width 53 height 8
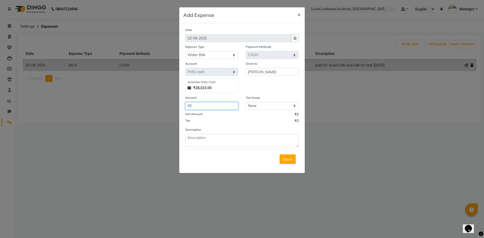
type input "0"
type input "500"
click at [220, 139] on textarea at bounding box center [241, 140] width 113 height 13
type textarea "paid for water big bottle"
click at [289, 161] on span "Save" at bounding box center [288, 159] width 10 height 5
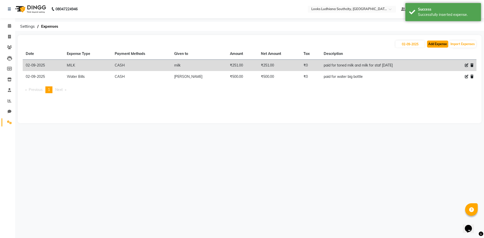
click at [434, 43] on button "Add Expense" at bounding box center [437, 44] width 21 height 7
select select "1"
select select "5610"
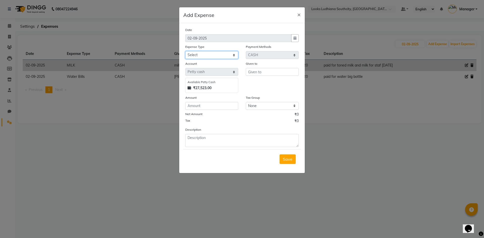
click at [218, 56] on select "Select Bank Deposit Blinkit Cash Handover CLIENT Client ordered food Client Ref…" at bounding box center [211, 55] width 53 height 8
select select "21975"
click at [185, 51] on select "Select Bank Deposit Blinkit Cash Handover CLIENT Client ordered food Client Ref…" at bounding box center [211, 55] width 53 height 8
click at [261, 73] on input "text" at bounding box center [272, 72] width 53 height 8
type input "hdfc bank"
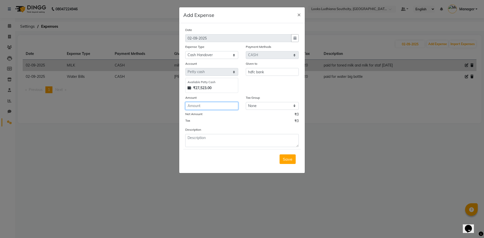
click at [205, 108] on input "number" at bounding box center [211, 106] width 53 height 8
type input "18000"
click at [210, 140] on textarea at bounding box center [241, 140] width 113 height 13
type textarea "cash deposited to hdfc bank"
click at [286, 161] on span "Save" at bounding box center [288, 159] width 10 height 5
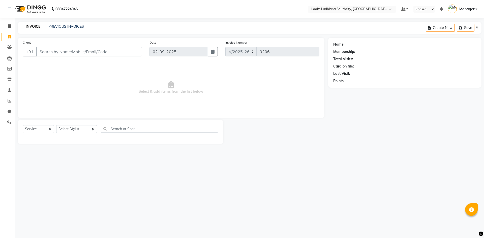
select select "6577"
select select "service"
drag, startPoint x: 11, startPoint y: 25, endPoint x: 18, endPoint y: 27, distance: 8.0
click at [11, 25] on icon at bounding box center [9, 26] width 3 height 4
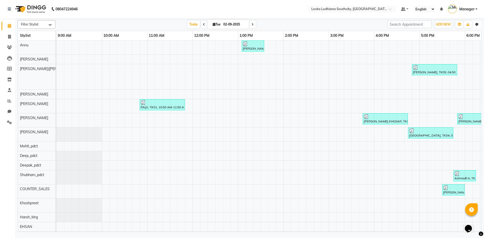
click at [476, 25] on icon "button" at bounding box center [476, 24] width 3 height 3
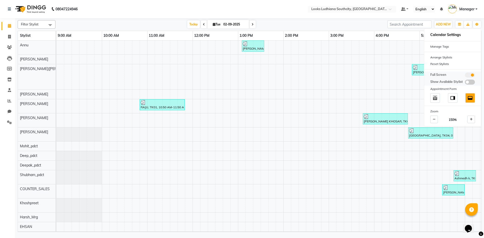
click at [470, 73] on span at bounding box center [470, 75] width 10 height 5
click at [465, 76] on input "checkbox" at bounding box center [465, 76] width 0 height 0
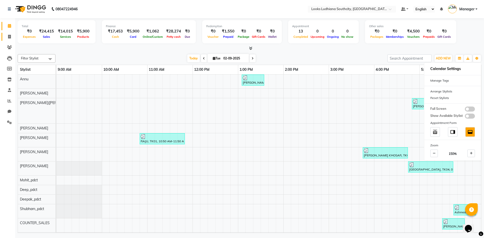
drag, startPoint x: 7, startPoint y: 40, endPoint x: 9, endPoint y: 34, distance: 6.1
click at [7, 40] on link "Invoice" at bounding box center [8, 37] width 12 height 8
select select "service"
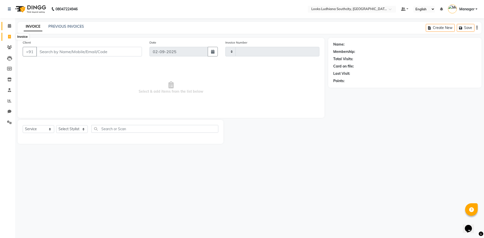
type input "3216"
select select "6577"
click at [10, 26] on icon at bounding box center [9, 26] width 3 height 4
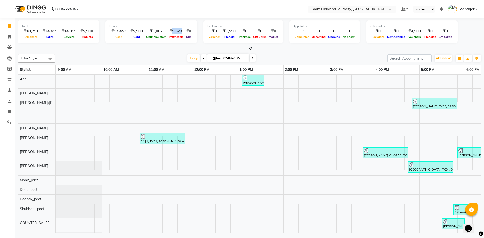
drag, startPoint x: 170, startPoint y: 31, endPoint x: 178, endPoint y: 30, distance: 8.5
click at [178, 30] on div "₹9,523" at bounding box center [176, 31] width 17 height 6
copy div "9,523"
